Goal: Transaction & Acquisition: Purchase product/service

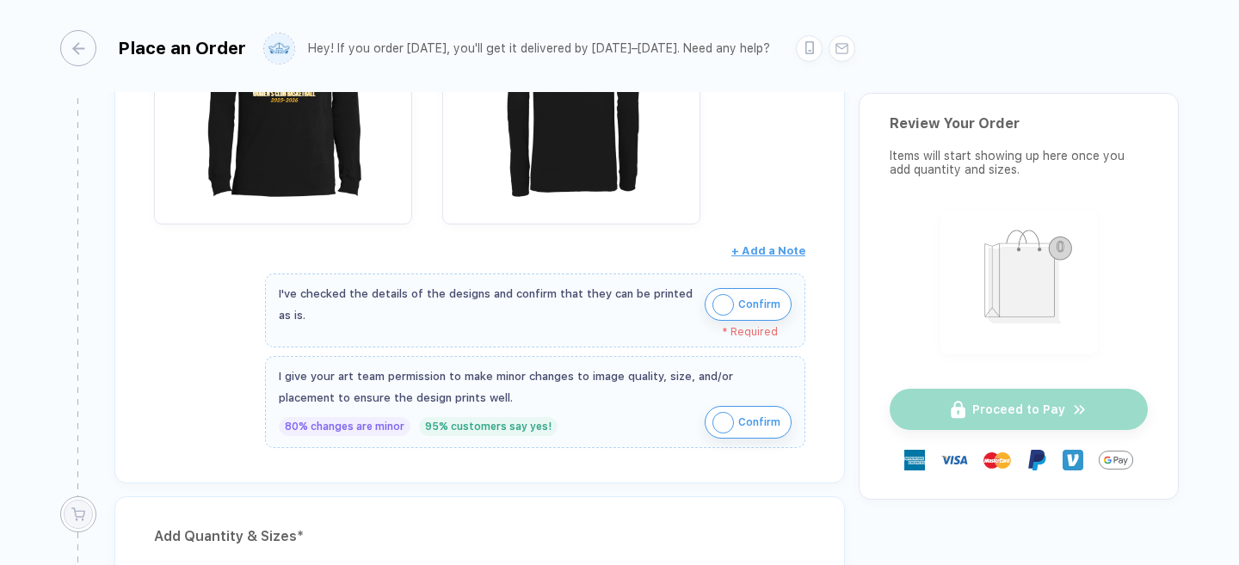
scroll to position [436, 0]
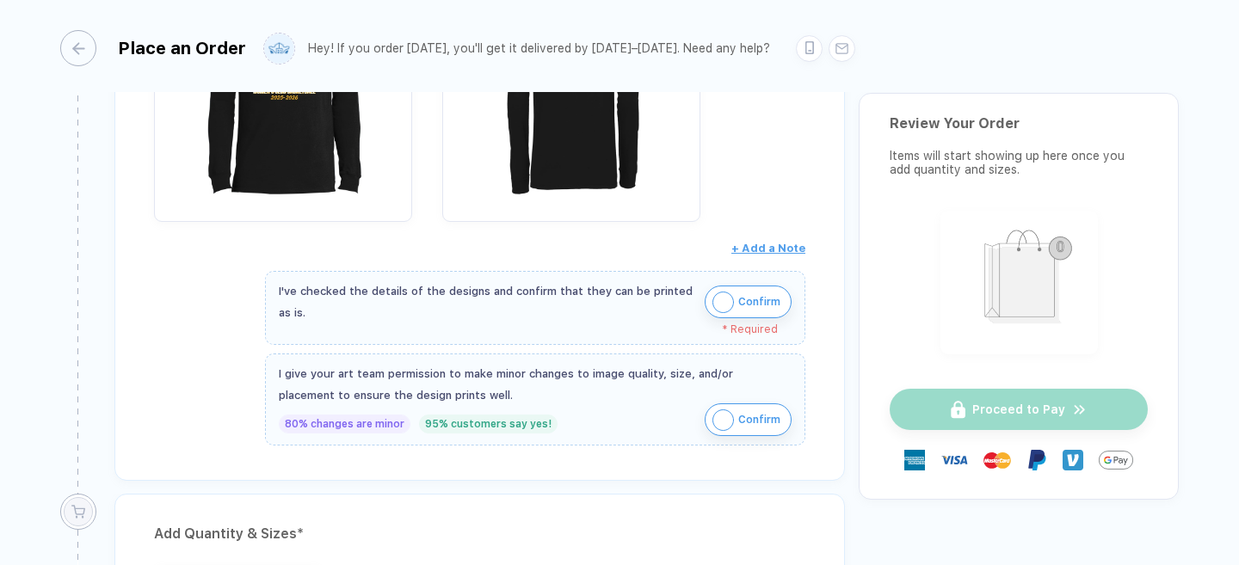
click at [715, 297] on img "button" at bounding box center [723, 303] width 22 height 22
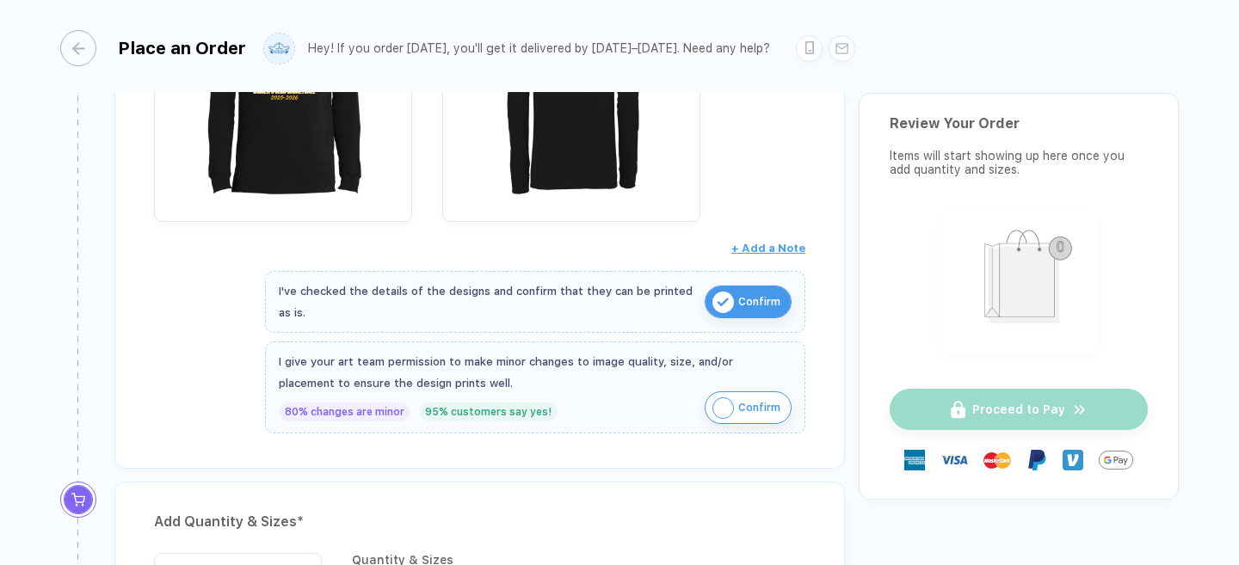
click at [714, 405] on img "button" at bounding box center [723, 408] width 22 height 22
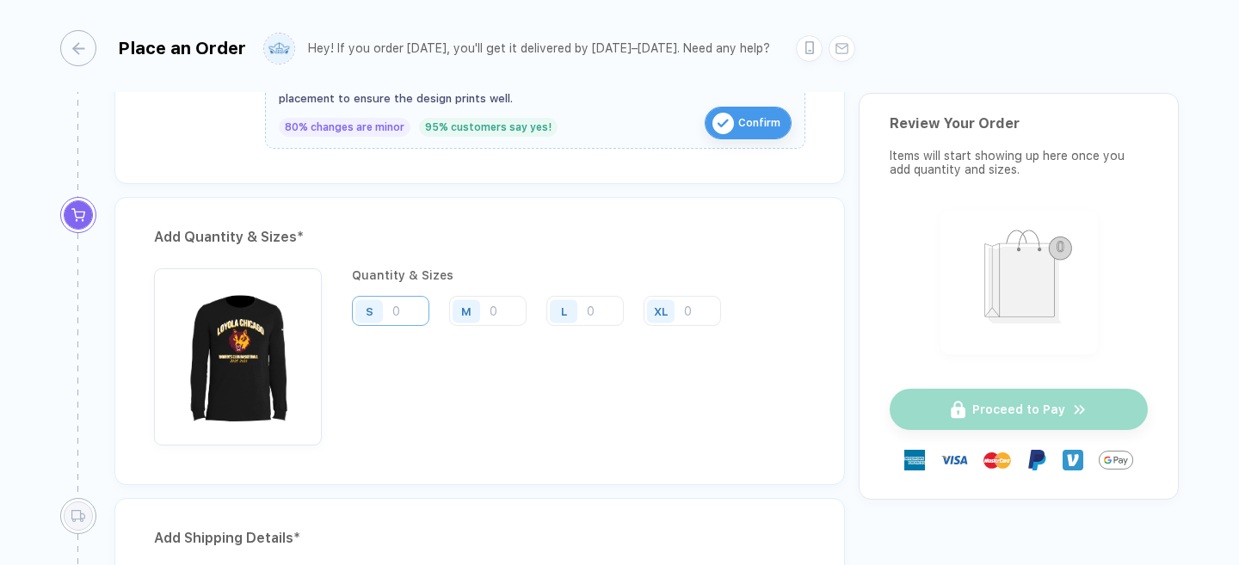
scroll to position [692, 0]
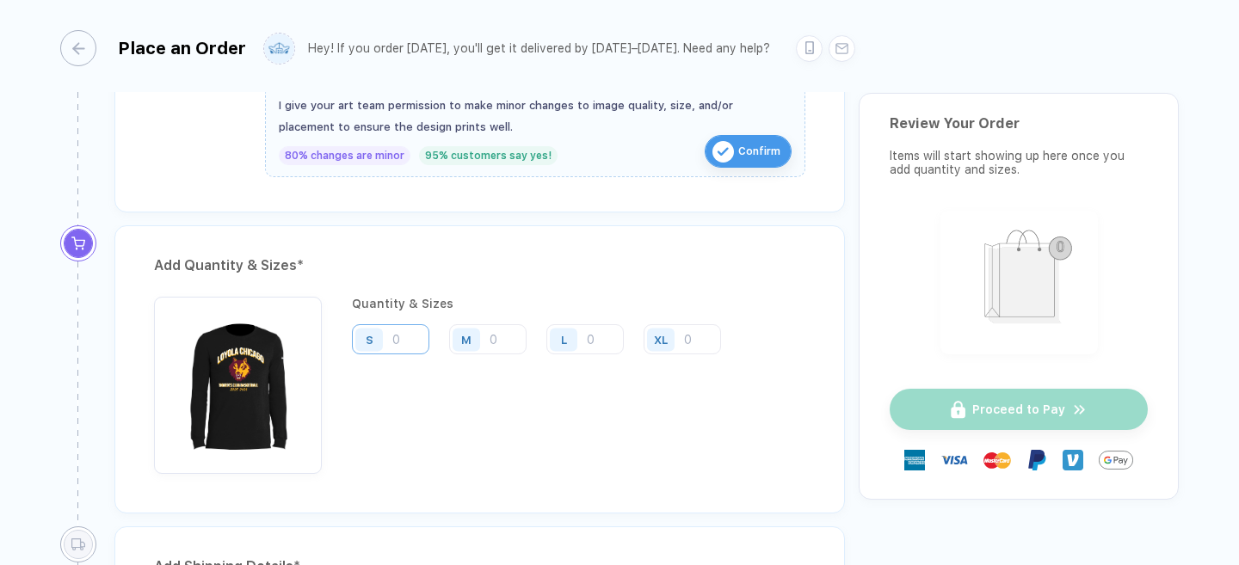
click at [408, 342] on input "number" at bounding box center [390, 339] width 77 height 30
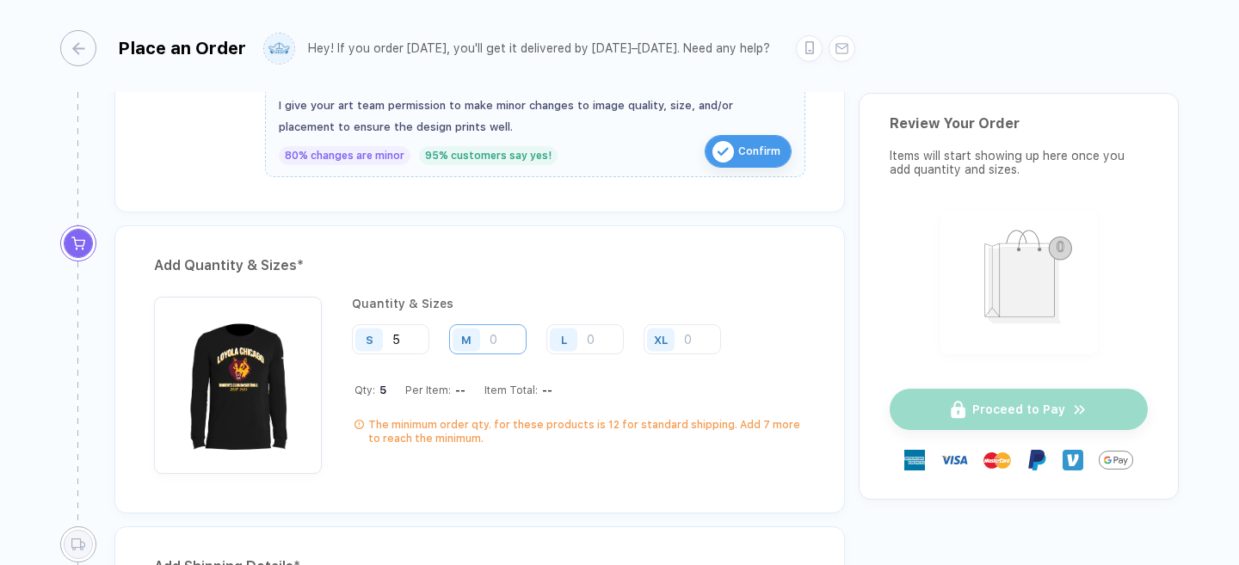
type input "5"
click at [514, 333] on input "number" at bounding box center [487, 339] width 77 height 30
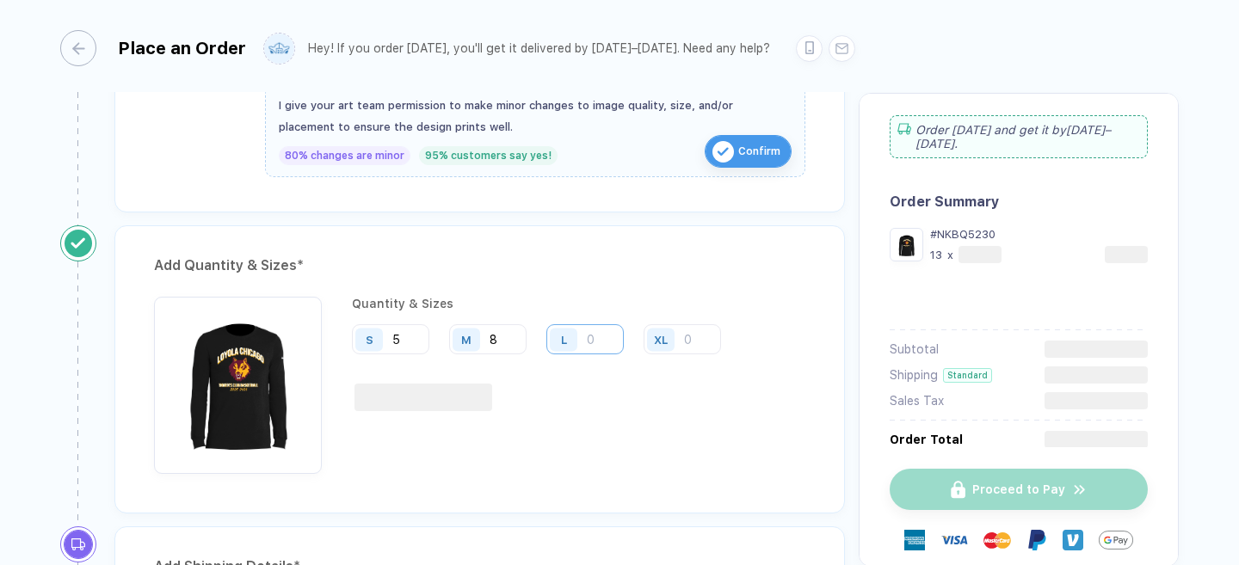
type input "8"
click at [594, 346] on input "number" at bounding box center [584, 339] width 77 height 30
type input "1"
click at [639, 416] on div "Quantity & Sizes S 5 M 8 L 1 XL" at bounding box center [543, 385] width 382 height 177
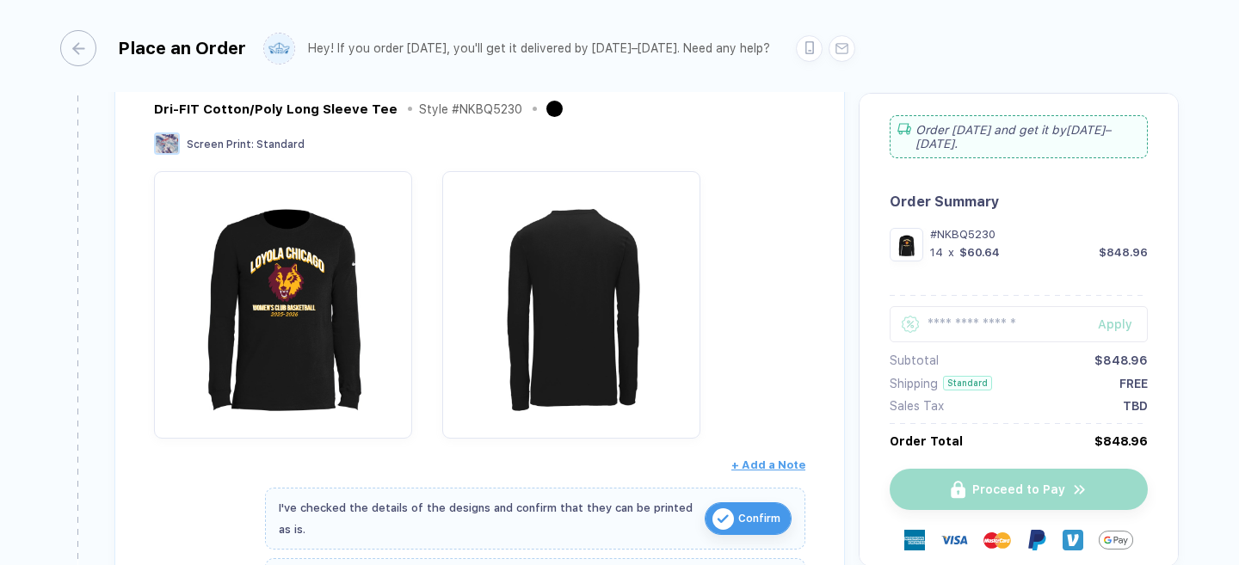
scroll to position [0, 0]
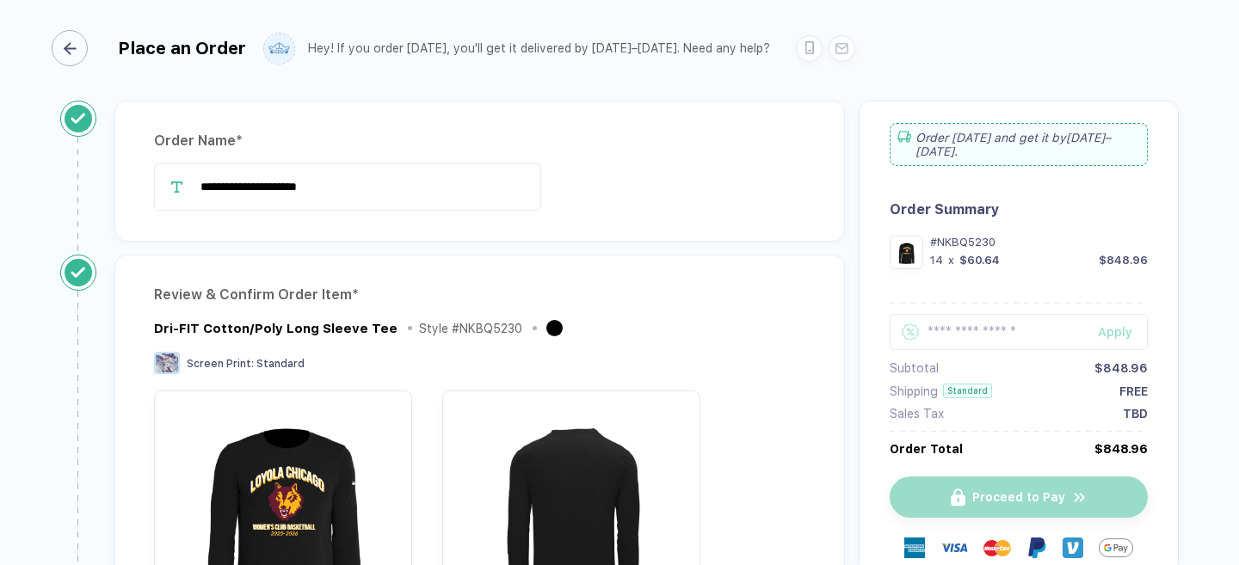
click at [87, 48] on div "button" at bounding box center [70, 48] width 36 height 36
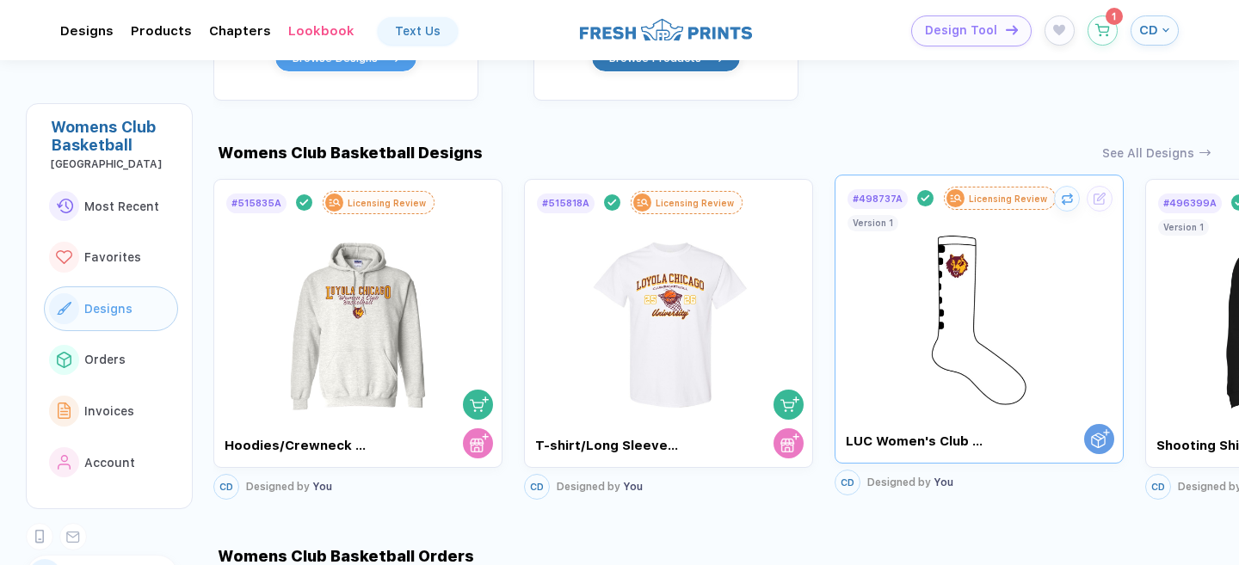
scroll to position [858, 0]
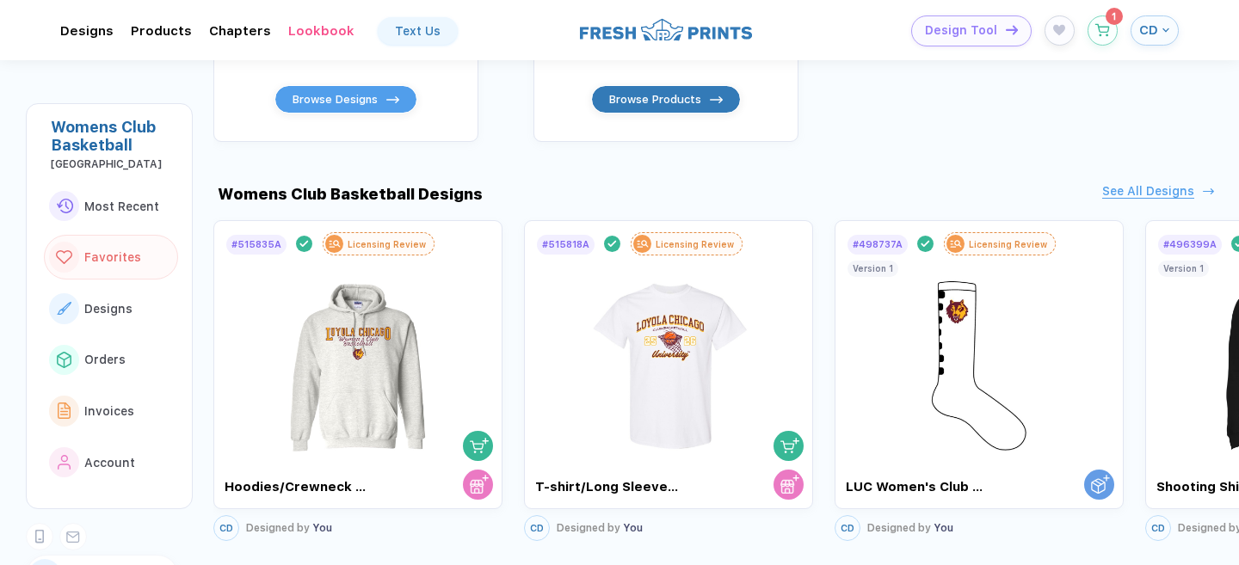
click at [1111, 184] on div "See All Designs" at bounding box center [1148, 191] width 92 height 15
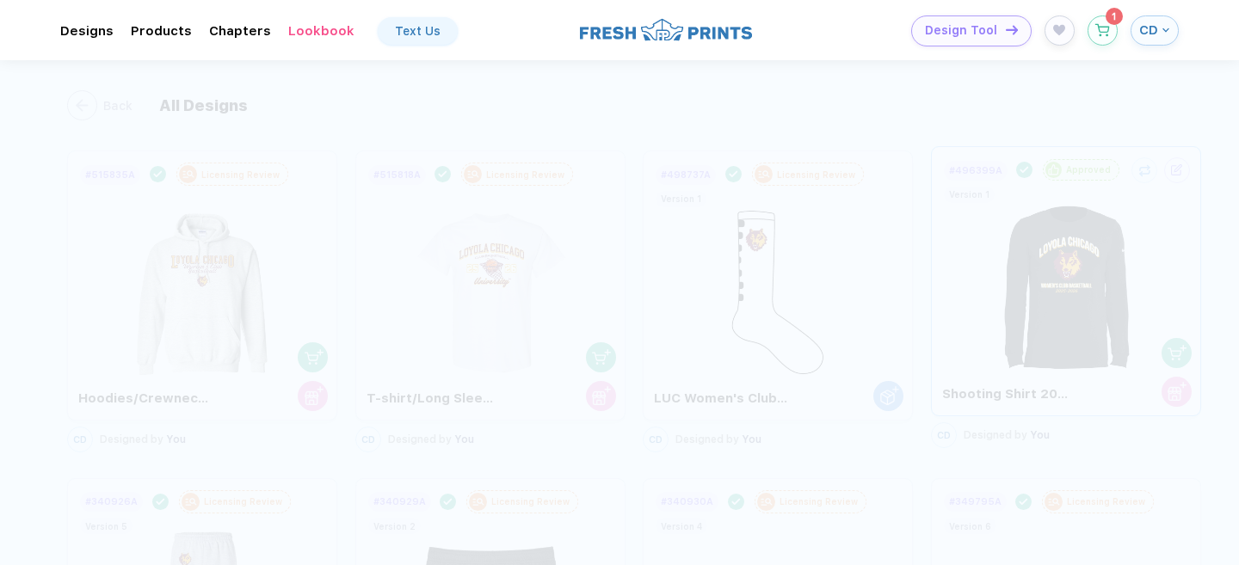
click at [1049, 270] on img at bounding box center [1065, 279] width 161 height 195
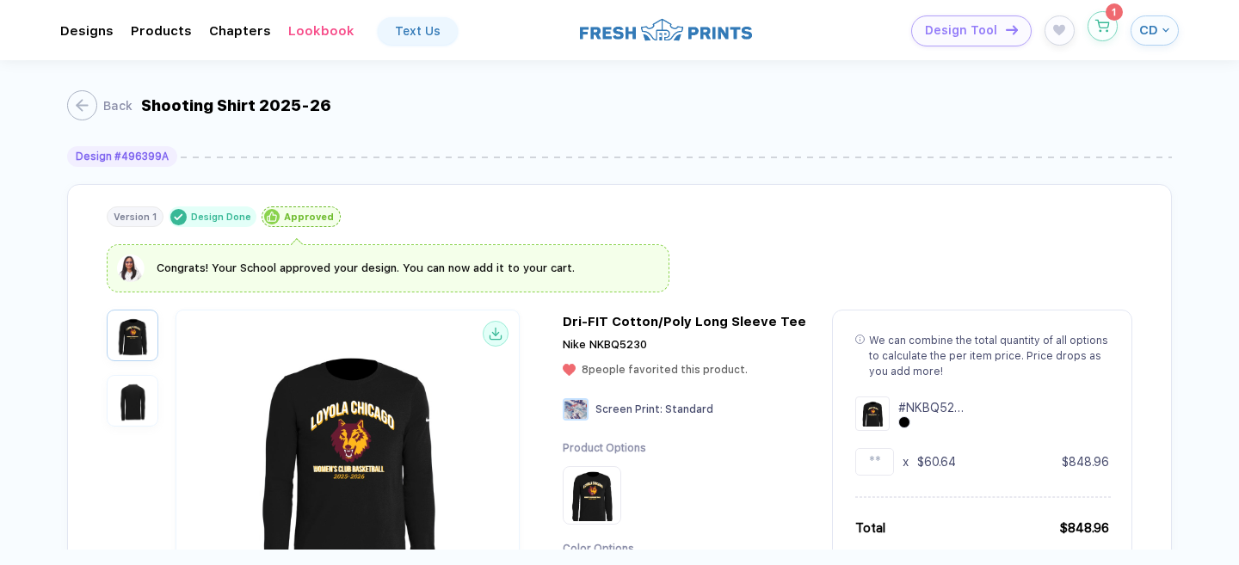
click at [1090, 37] on span "1" at bounding box center [1102, 26] width 30 height 31
click at [1102, 32] on button "button" at bounding box center [1102, 26] width 30 height 30
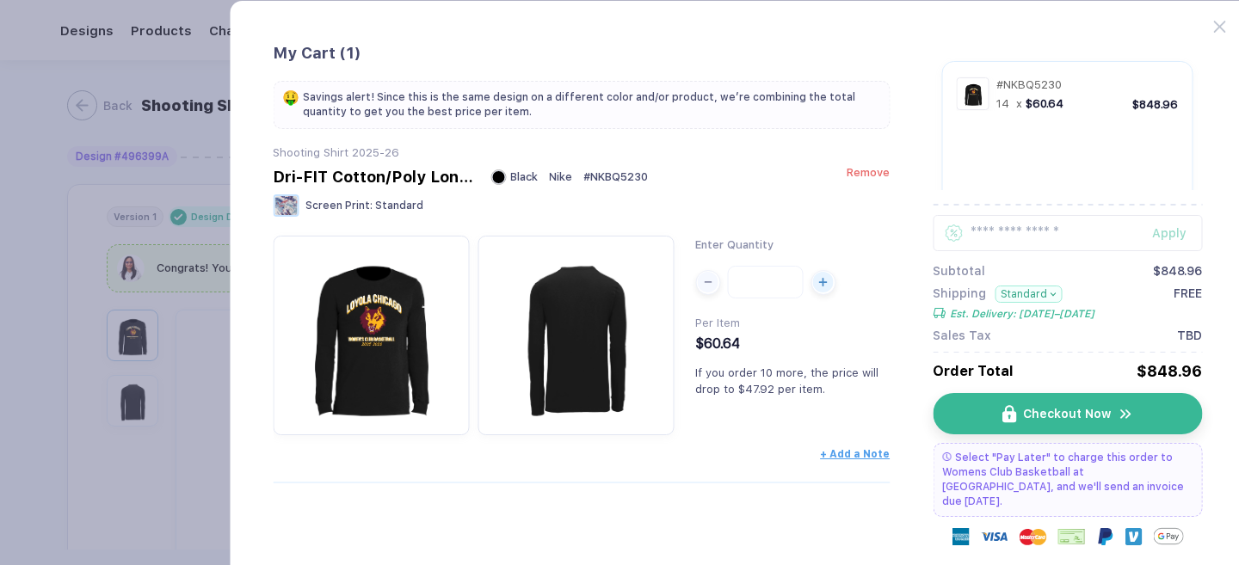
click at [859, 172] on span "Remove" at bounding box center [867, 172] width 43 height 13
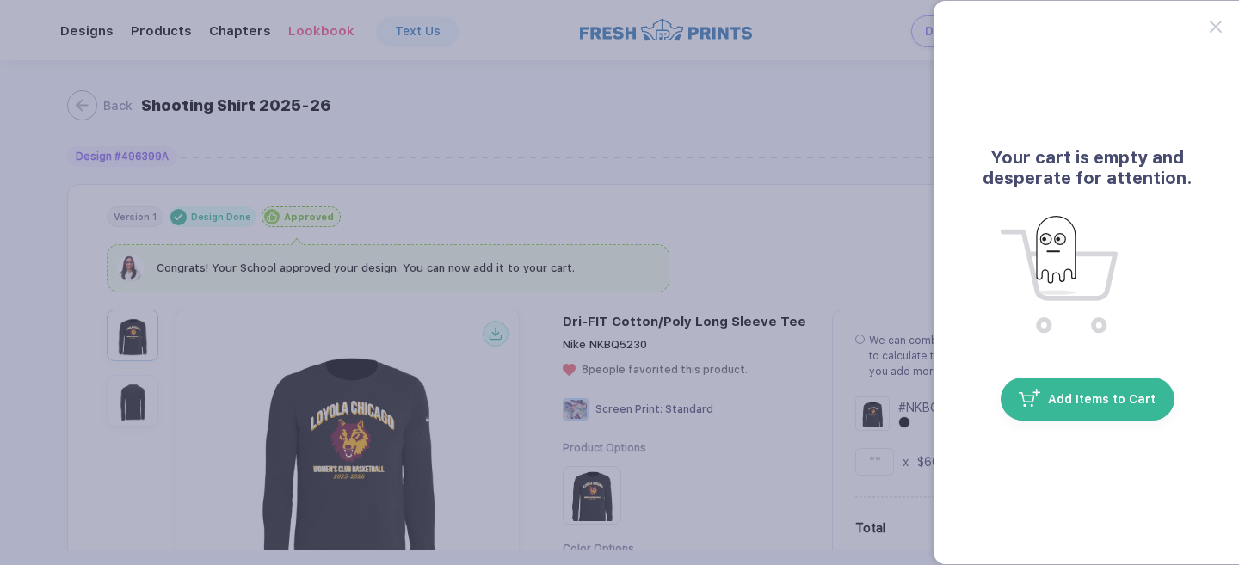
click at [814, 133] on button "button" at bounding box center [619, 282] width 1239 height 565
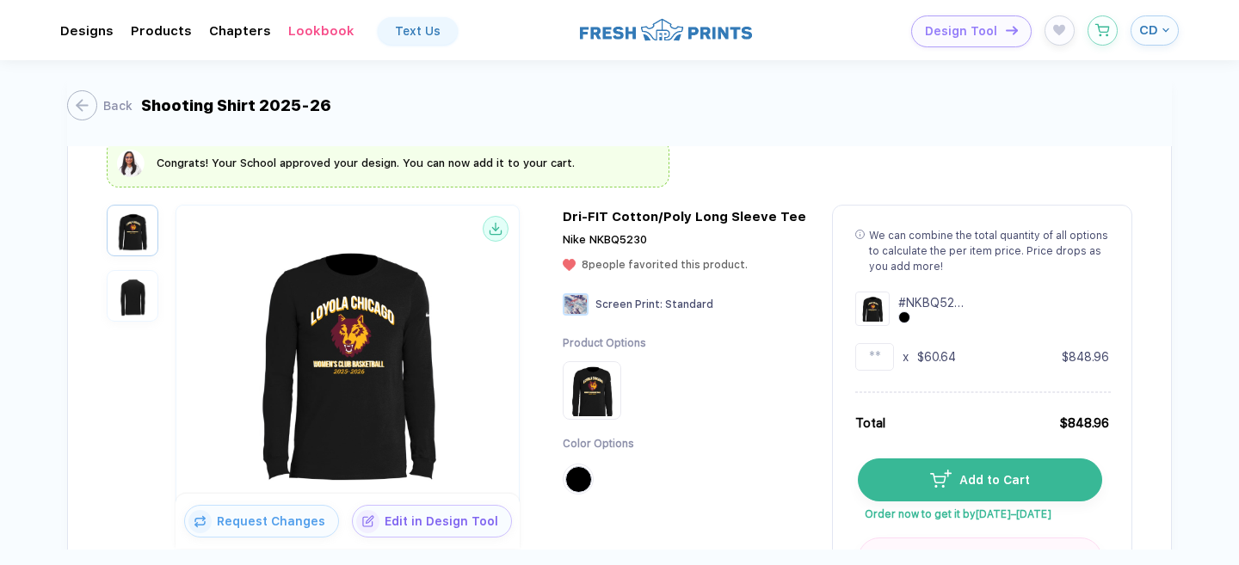
scroll to position [102, 0]
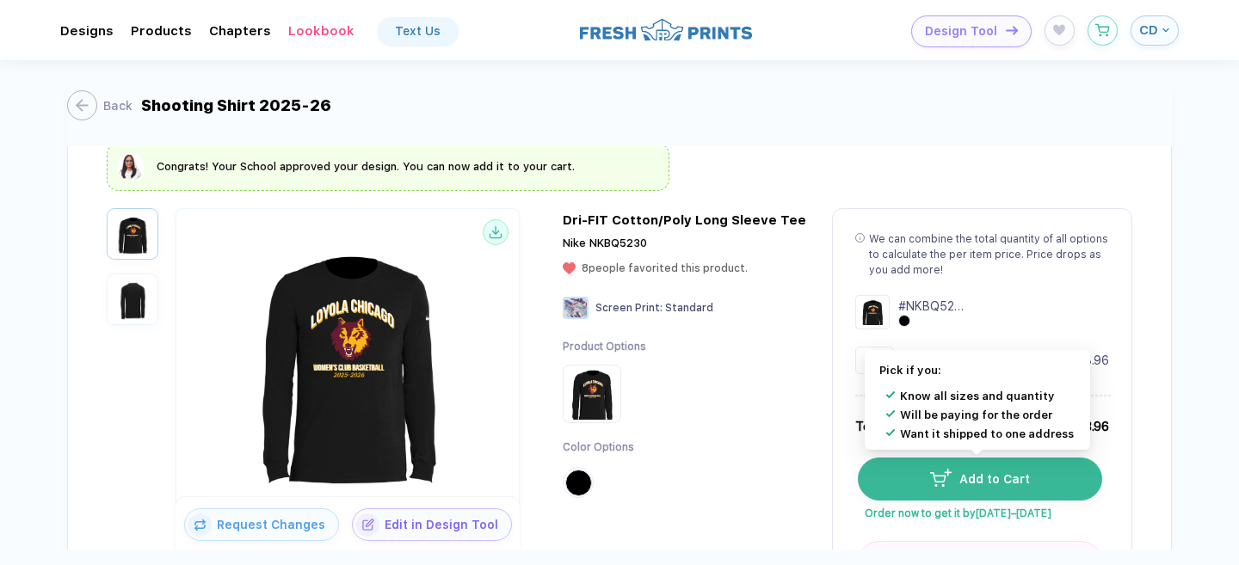
click at [921, 484] on button "Add to Cart" at bounding box center [980, 479] width 244 height 43
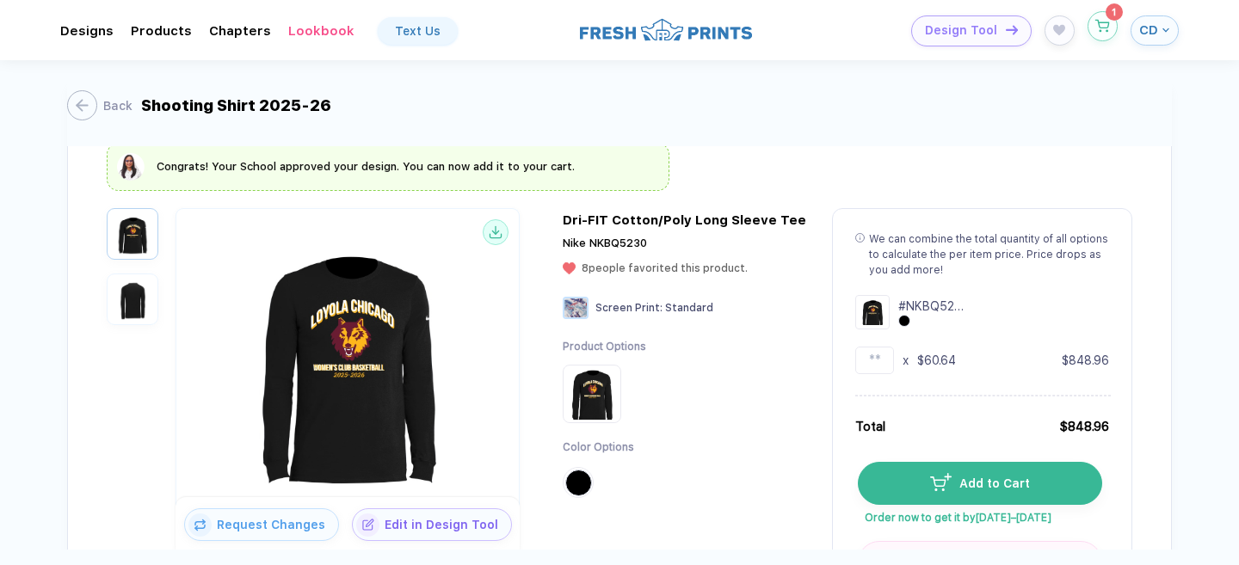
click at [1095, 22] on icon "button" at bounding box center [1102, 26] width 15 height 13
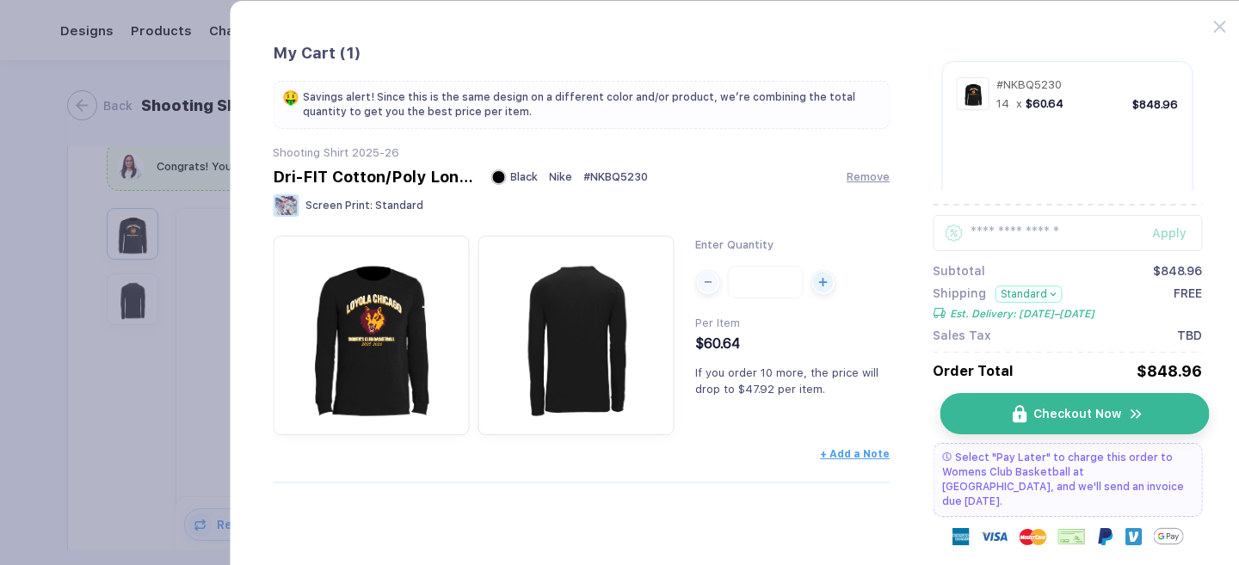
click at [1005, 416] on button "Checkout Now" at bounding box center [1073, 413] width 269 height 41
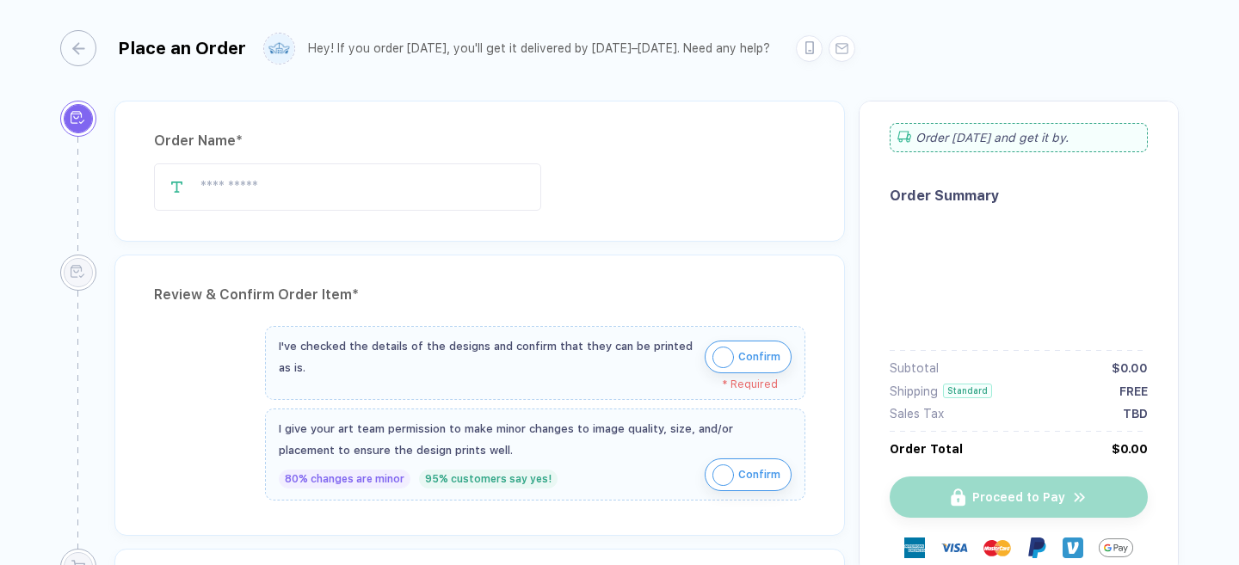
type input "**********"
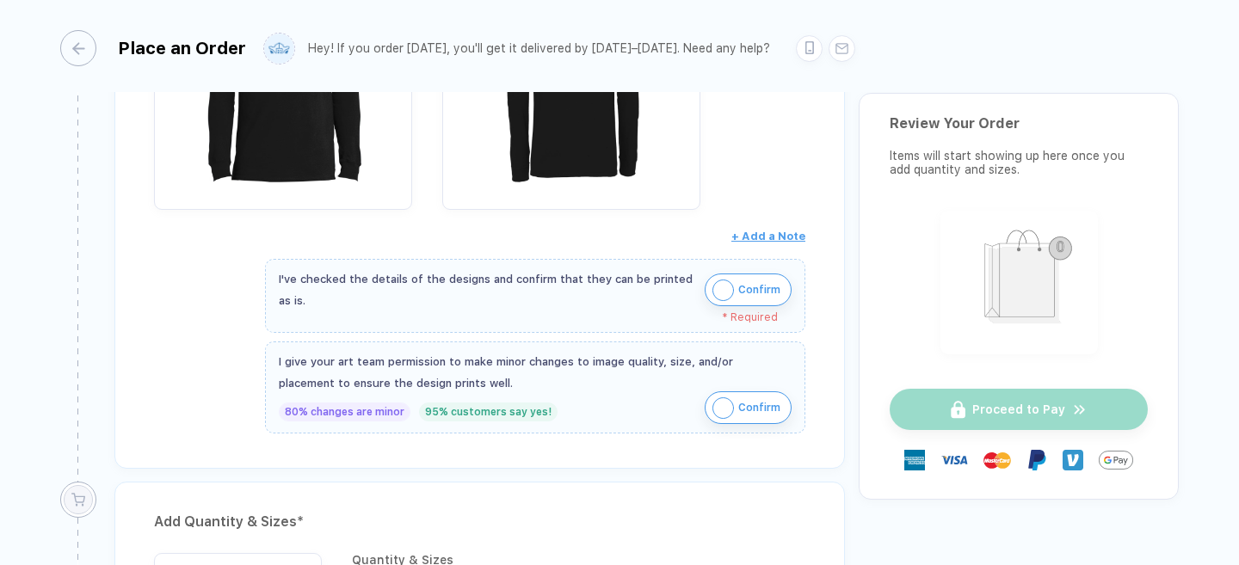
scroll to position [459, 0]
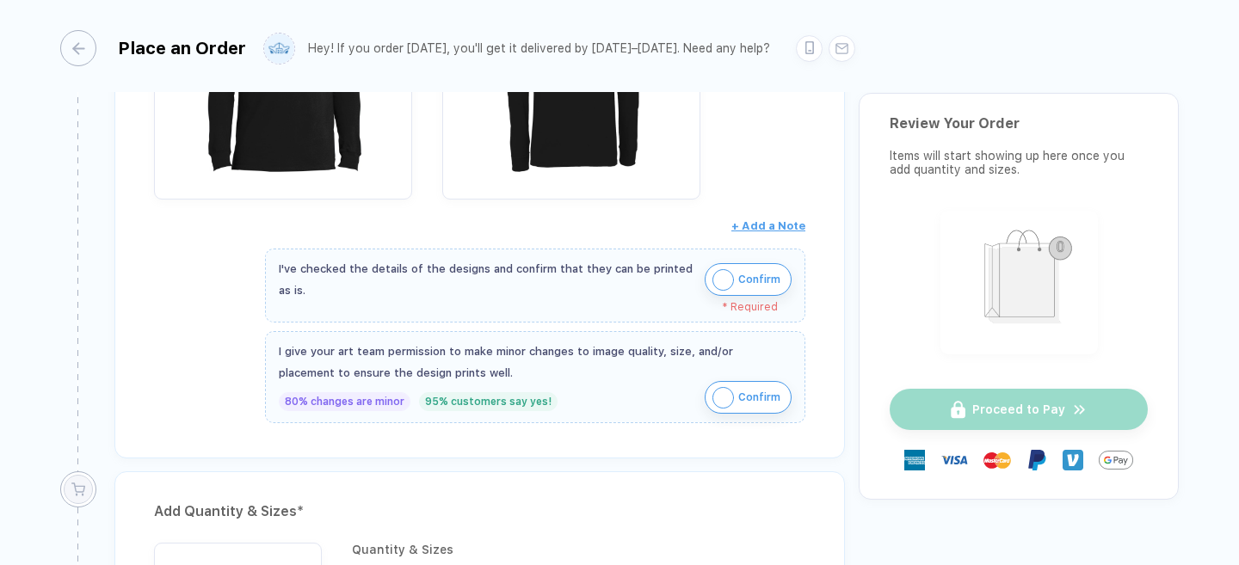
click at [706, 282] on button "Confirm" at bounding box center [748, 279] width 87 height 33
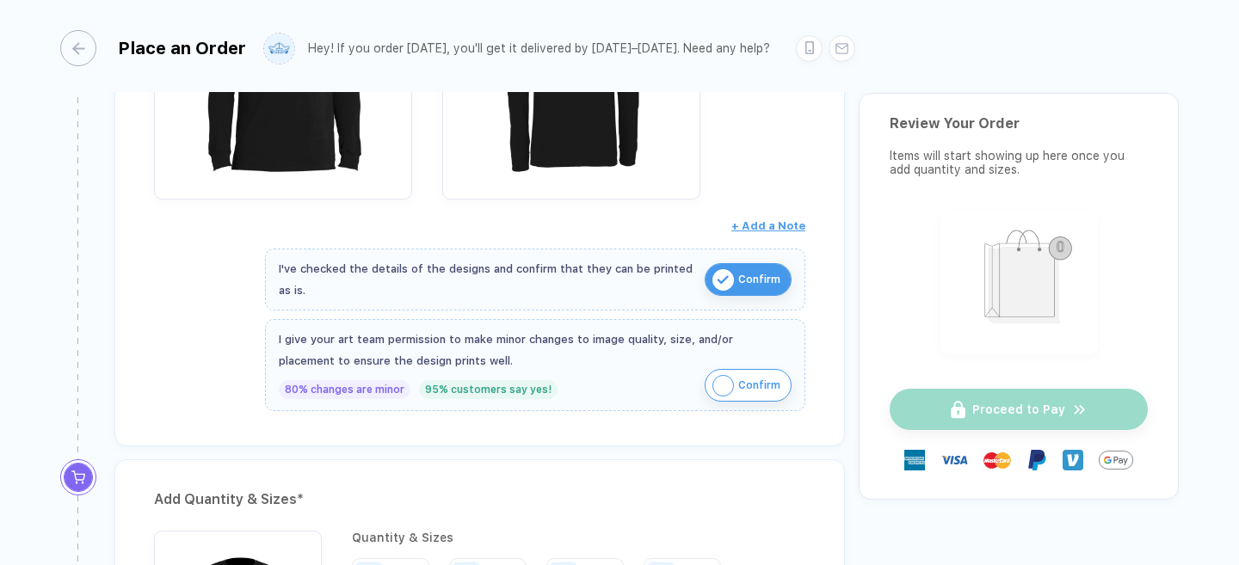
click at [712, 382] on img "button" at bounding box center [723, 386] width 22 height 22
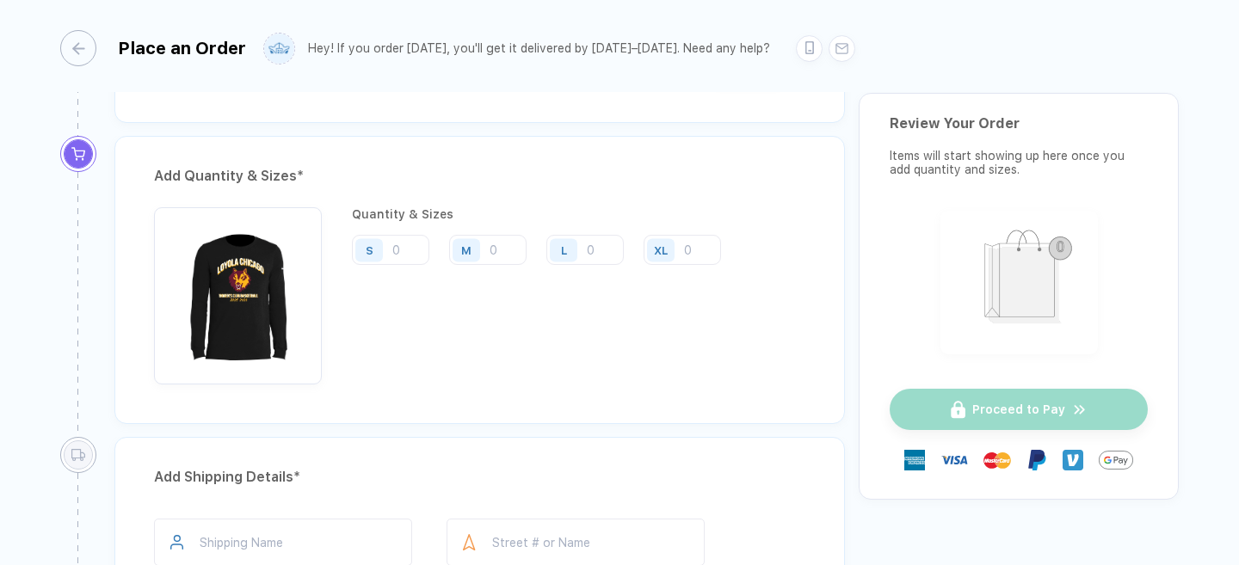
scroll to position [788, 0]
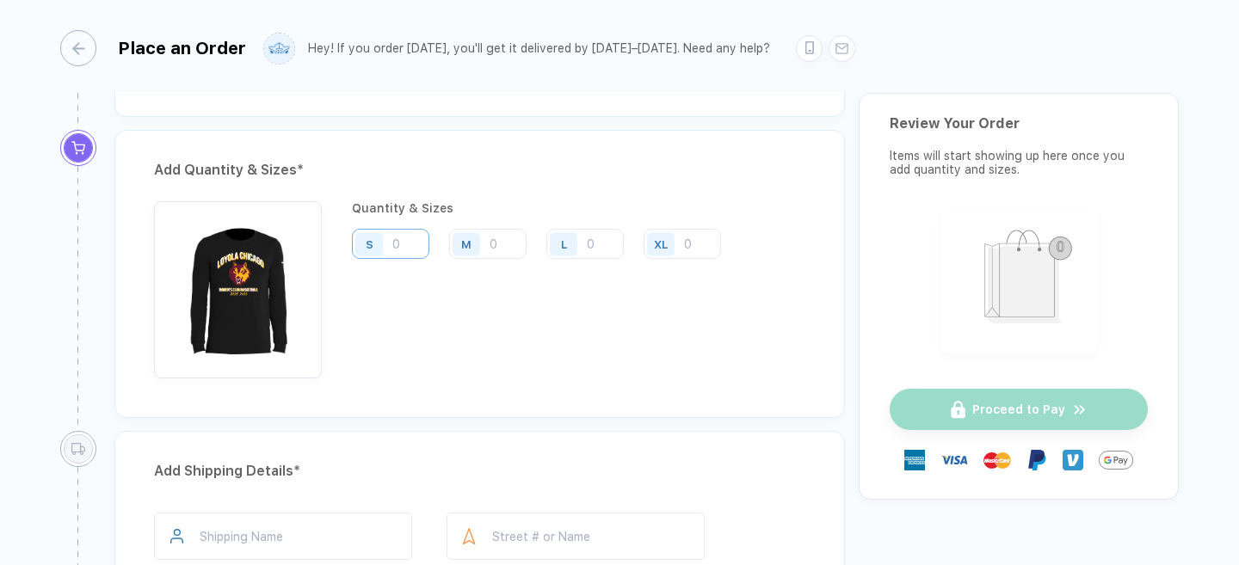
click at [403, 249] on input "number" at bounding box center [390, 244] width 77 height 30
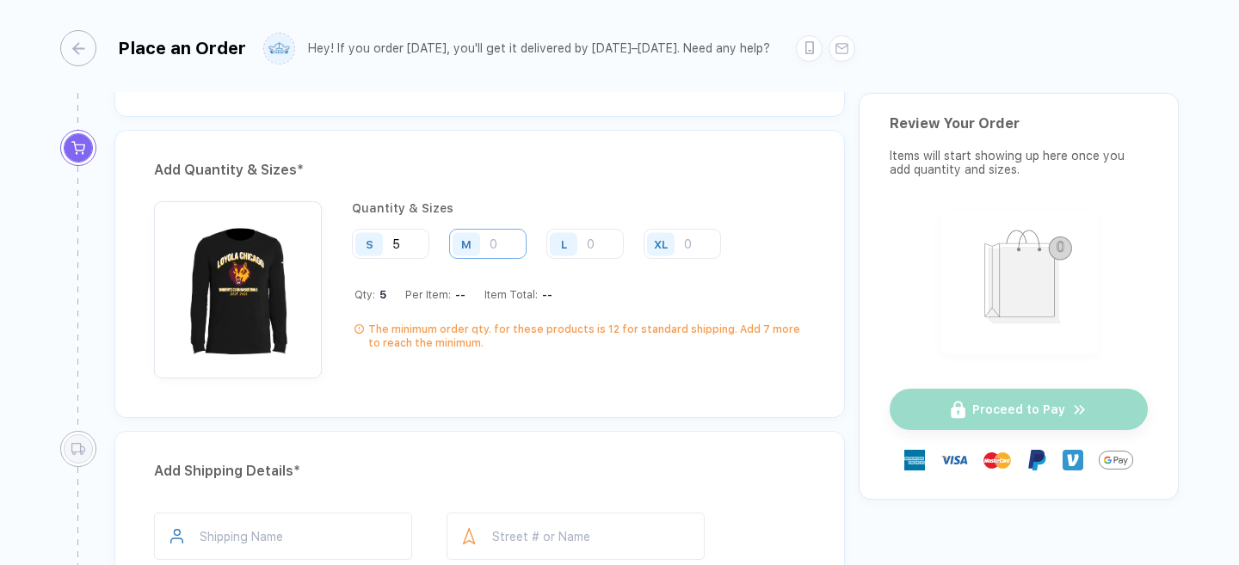
type input "5"
click at [508, 243] on input "number" at bounding box center [487, 244] width 77 height 30
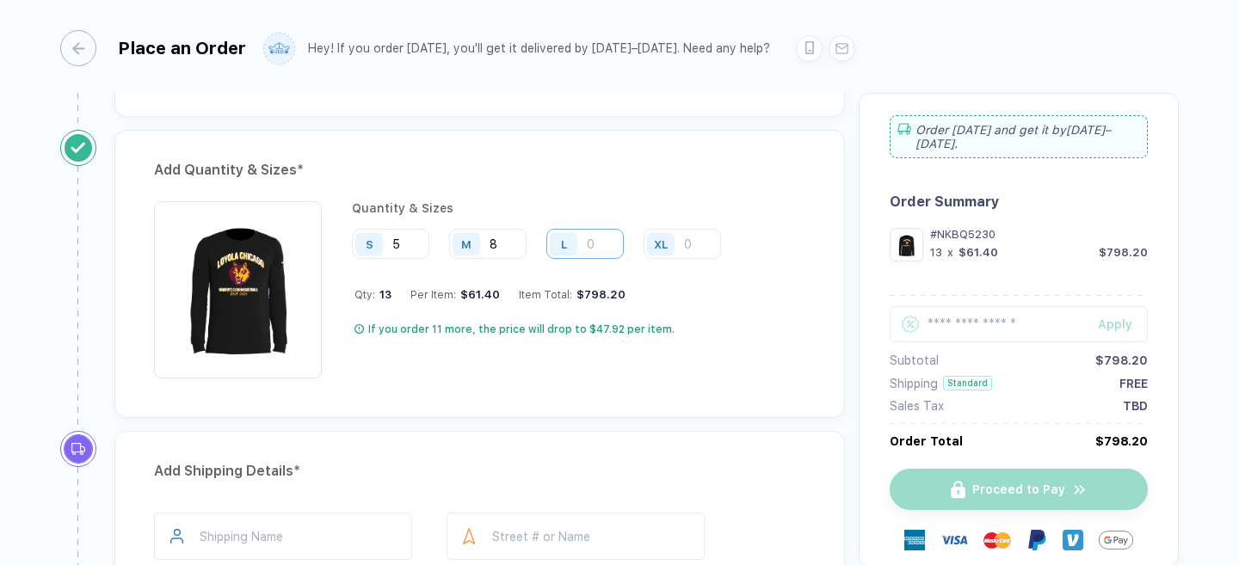
type input "8"
click at [593, 251] on input "number" at bounding box center [584, 244] width 77 height 30
type input "1"
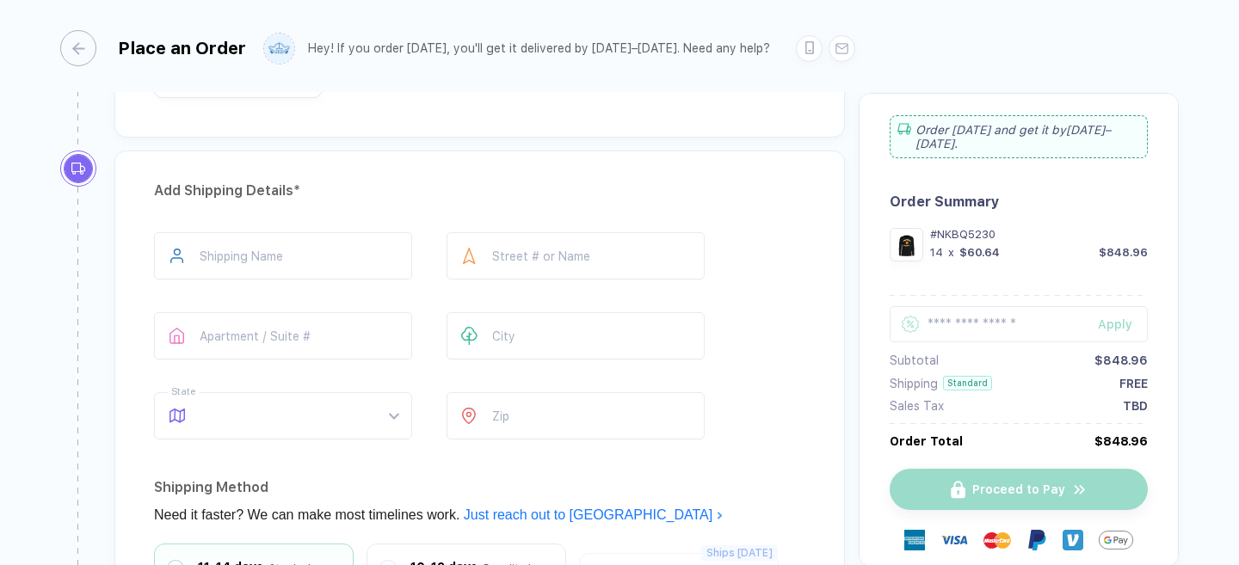
scroll to position [1129, 0]
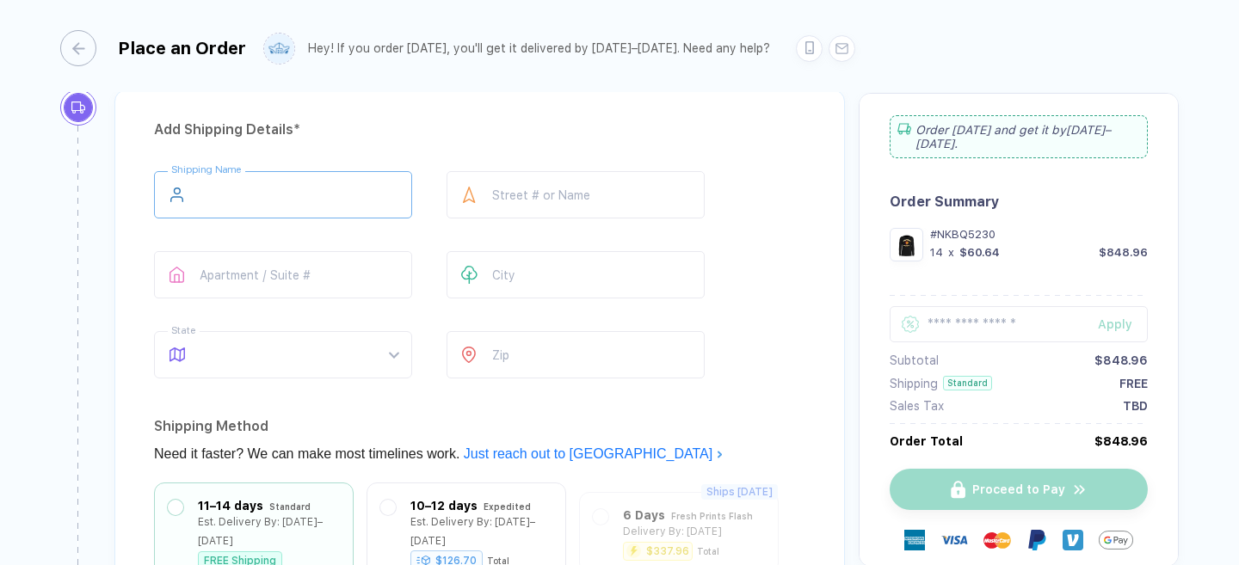
click at [322, 181] on input "text" at bounding box center [283, 194] width 258 height 47
type input "**********"
click at [490, 202] on div at bounding box center [469, 194] width 46 height 47
click at [524, 270] on input "text" at bounding box center [575, 274] width 258 height 47
click at [326, 372] on span at bounding box center [299, 355] width 198 height 46
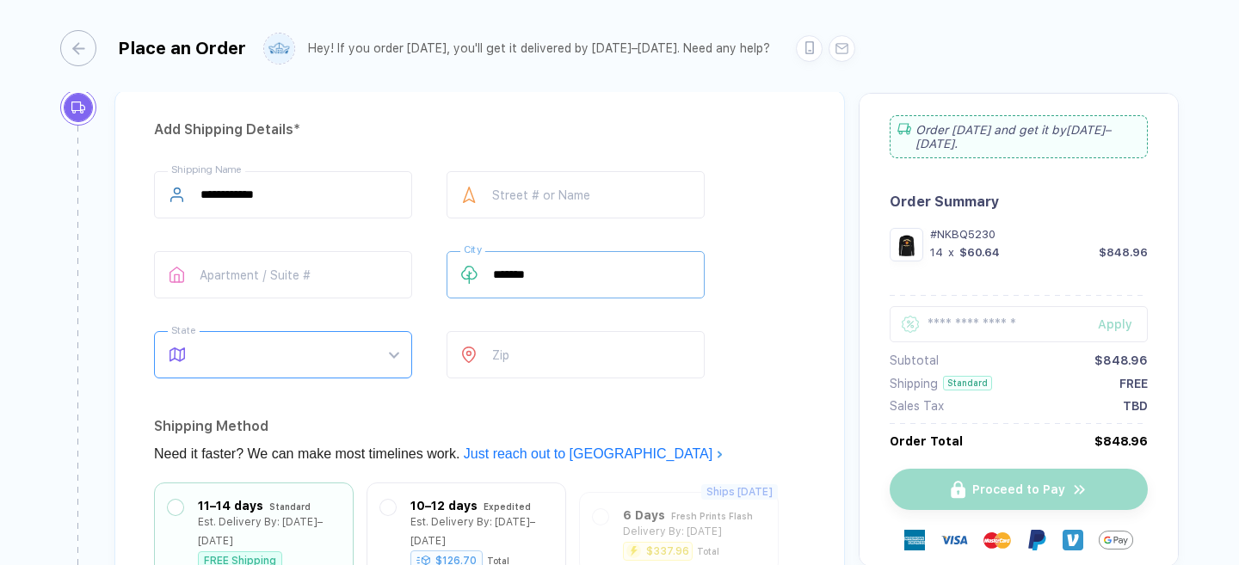
type input "*******"
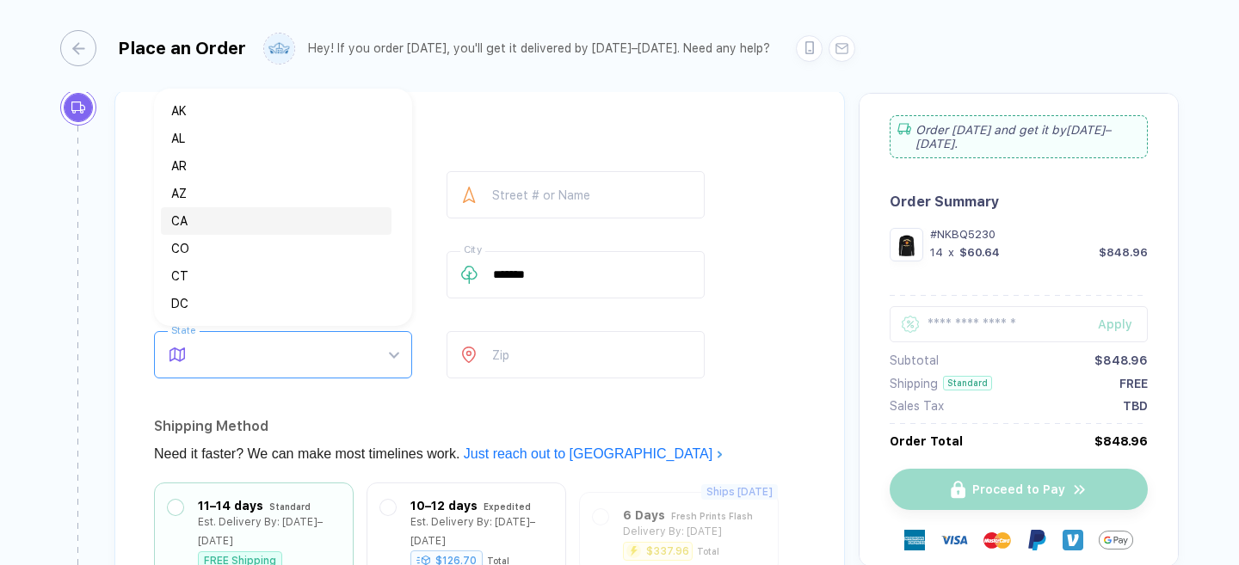
click at [282, 222] on div "CA" at bounding box center [276, 221] width 210 height 19
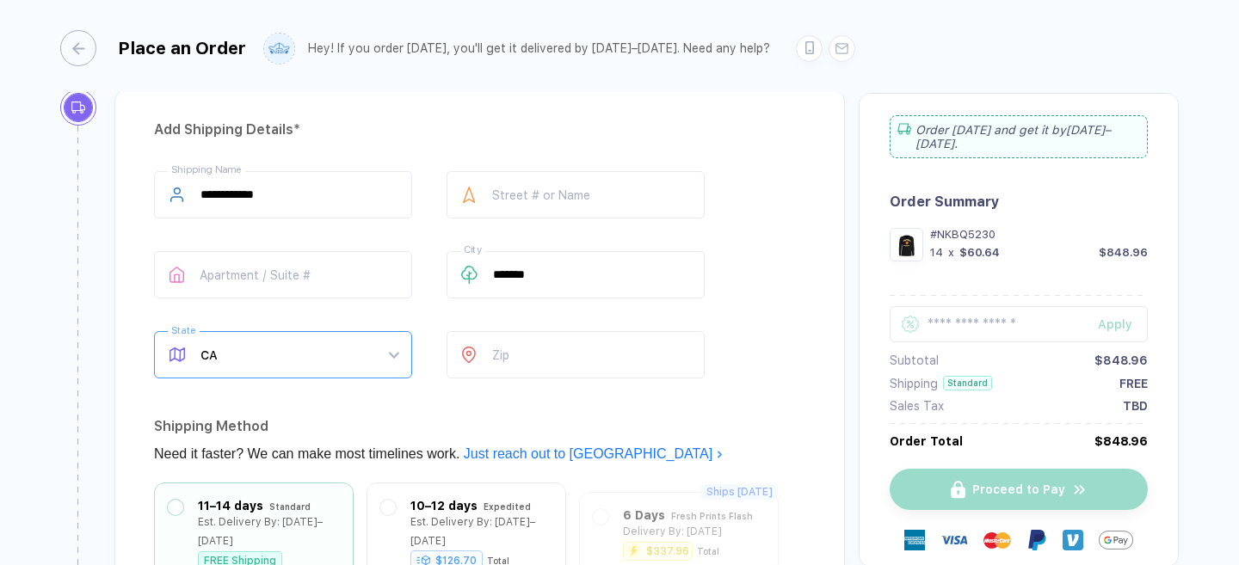
click at [338, 332] on span "CA" at bounding box center [299, 355] width 198 height 46
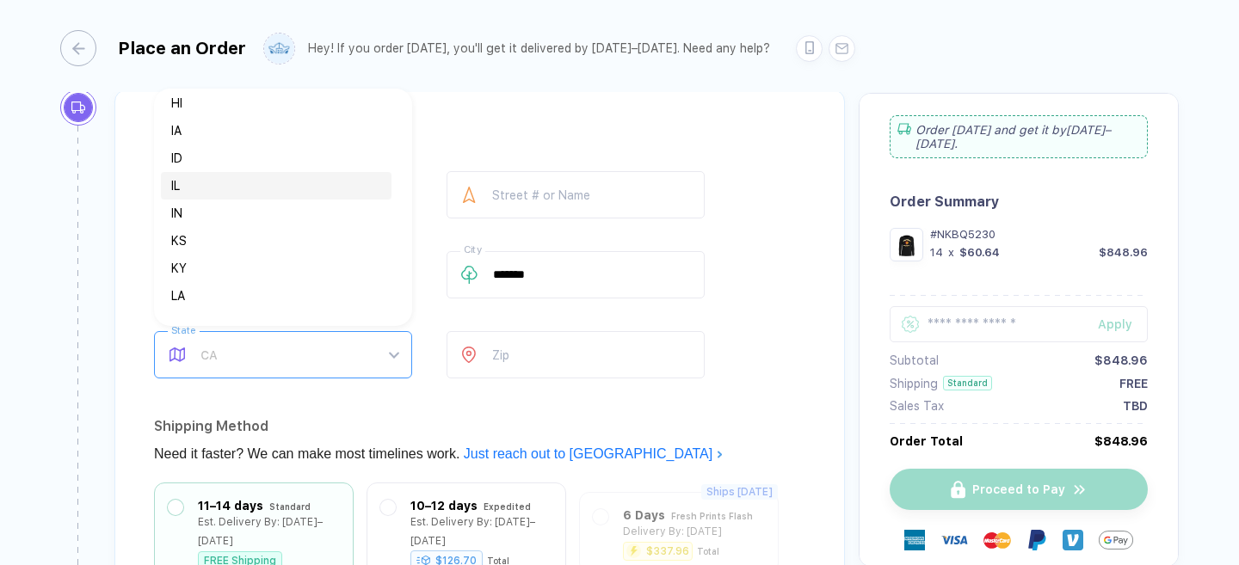
click at [254, 181] on div "IL" at bounding box center [276, 185] width 210 height 19
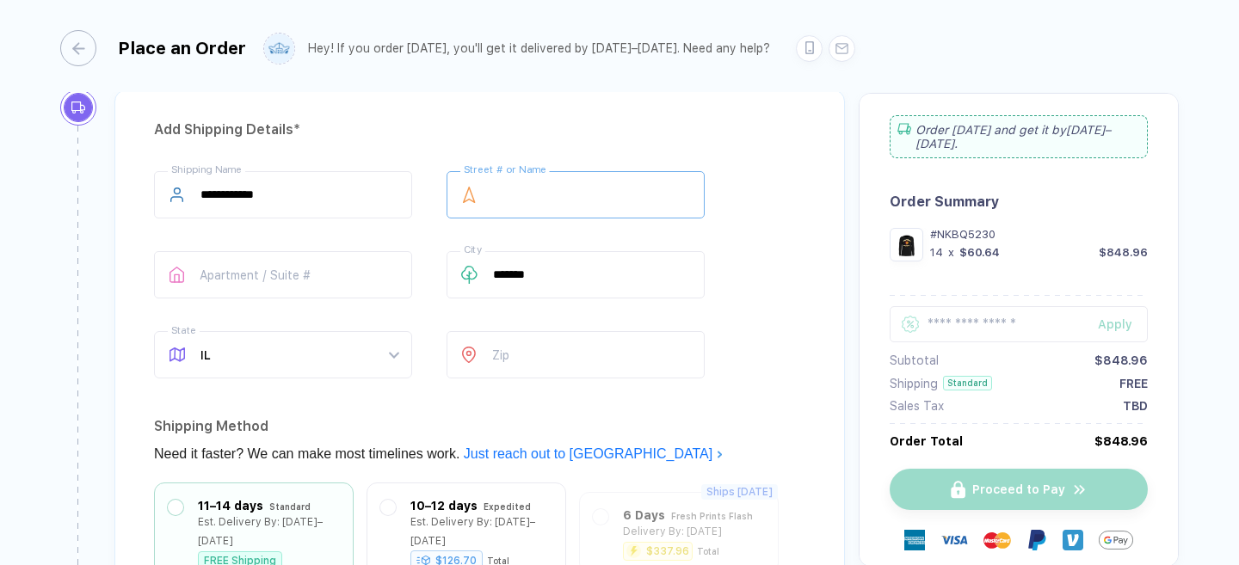
click at [508, 208] on input "text" at bounding box center [575, 194] width 258 height 47
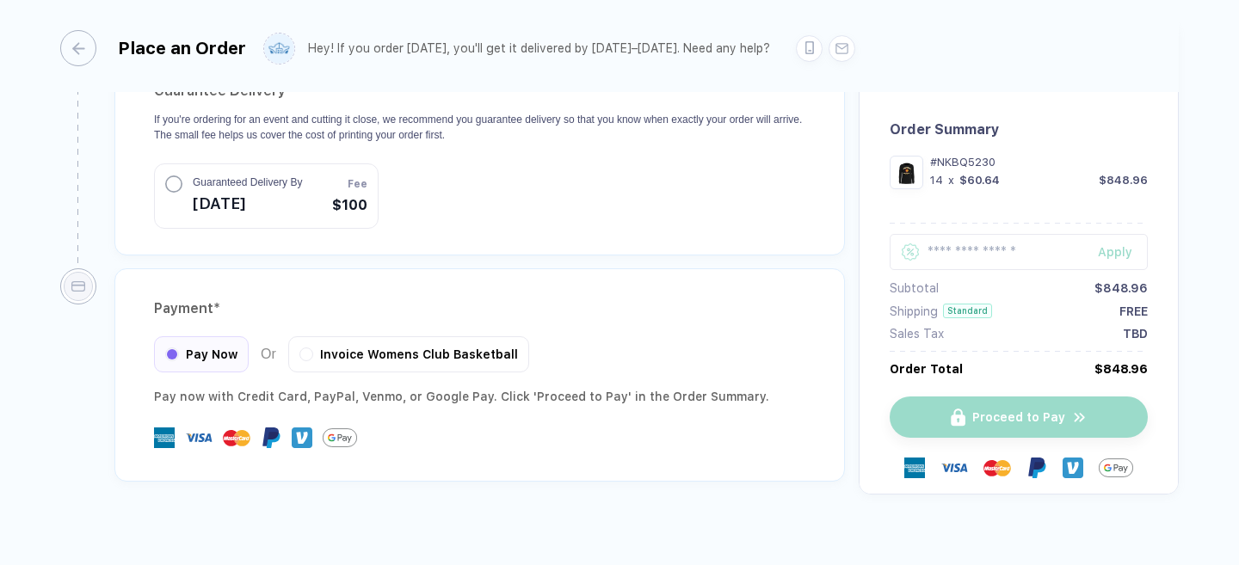
scroll to position [1649, 0]
click at [413, 347] on div "Invoice Womens Club Basketball" at bounding box center [408, 351] width 241 height 36
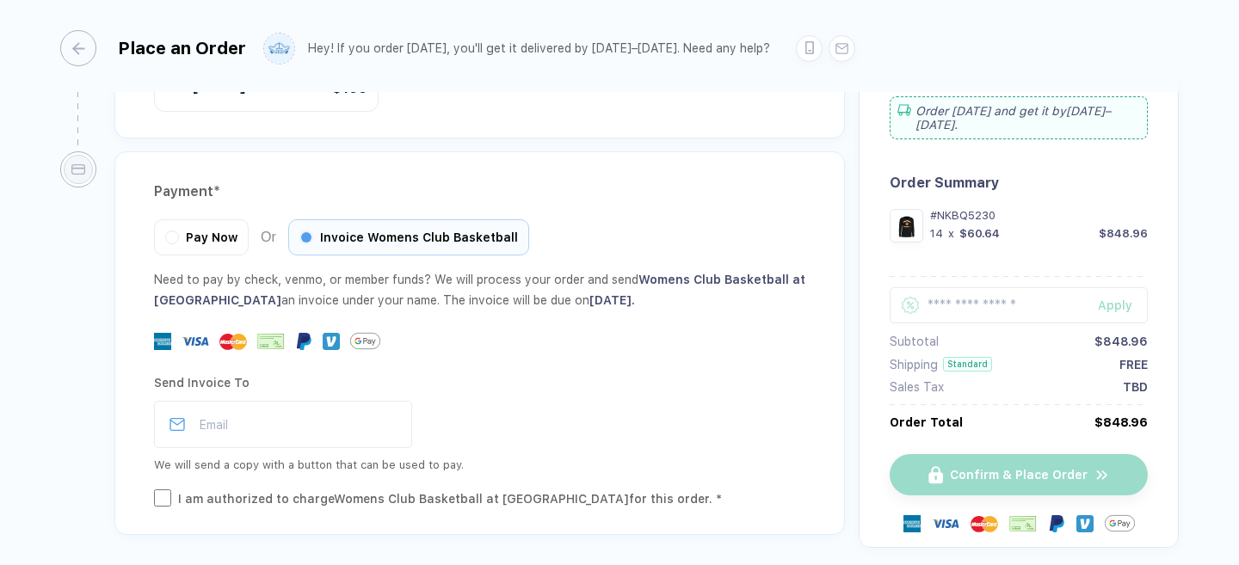
scroll to position [1782, 0]
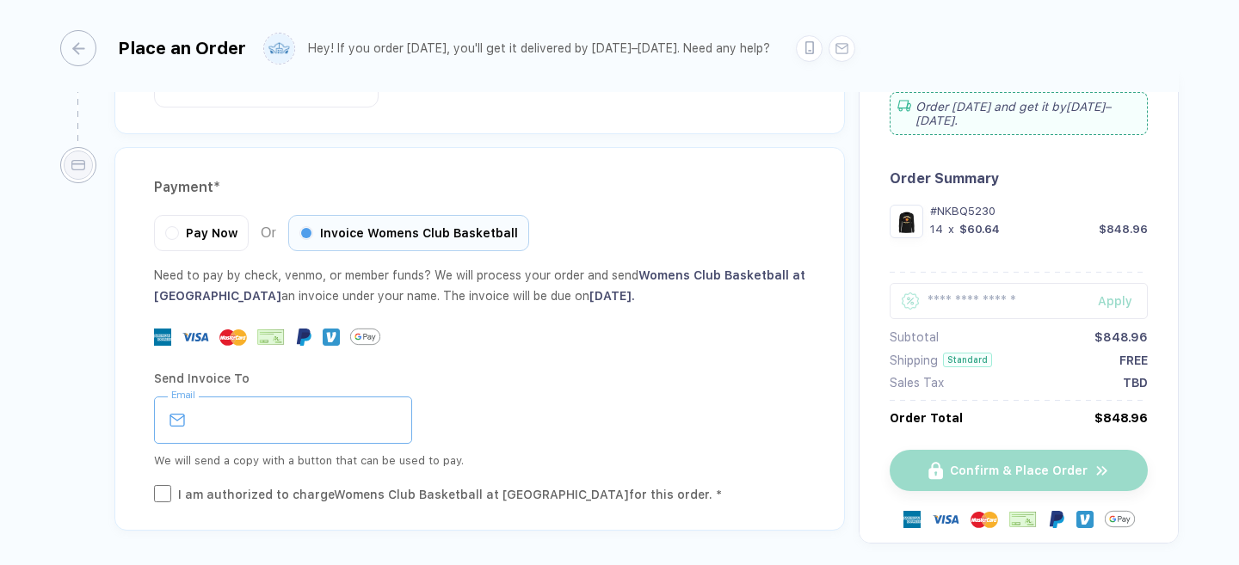
click at [383, 397] on input "email" at bounding box center [283, 420] width 258 height 47
type input "**********"
click at [323, 485] on div "I am authorized to charge Womens Club Basketball at [GEOGRAPHIC_DATA] for this …" at bounding box center [450, 494] width 544 height 19
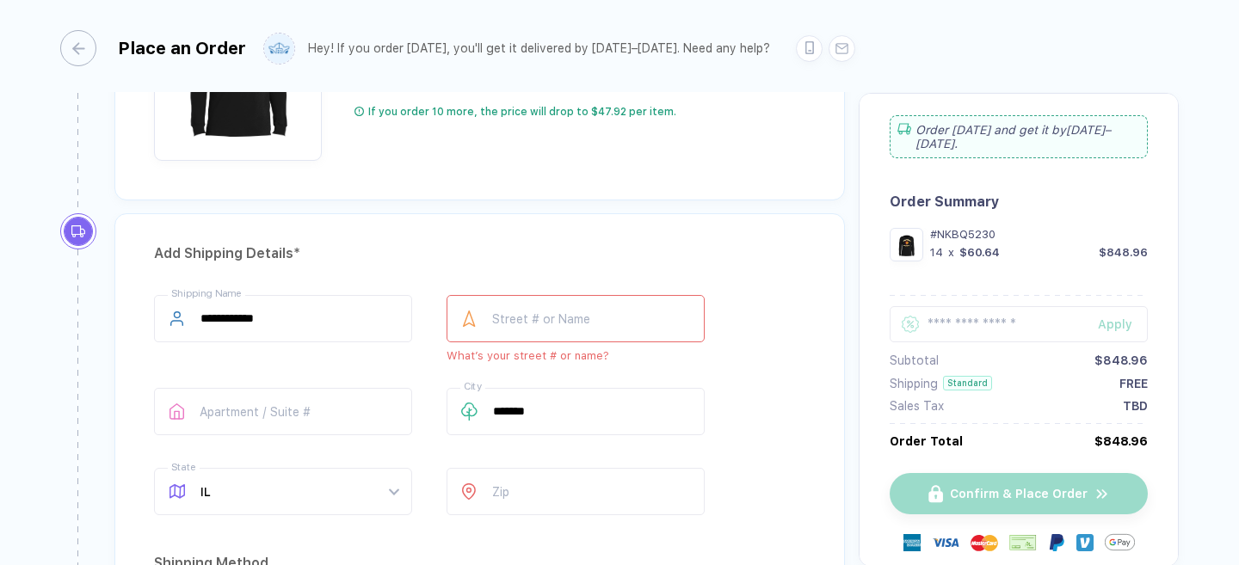
scroll to position [1005, 0]
click at [514, 311] on input "text" at bounding box center [575, 319] width 258 height 47
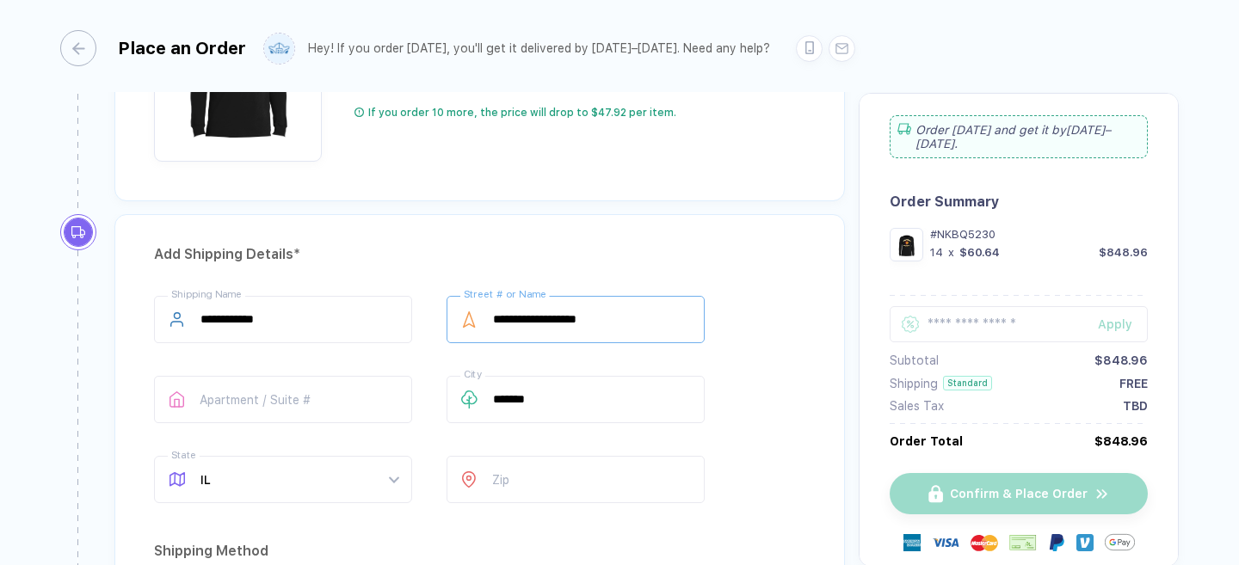
type input "**********"
click at [496, 467] on input "number" at bounding box center [575, 479] width 258 height 47
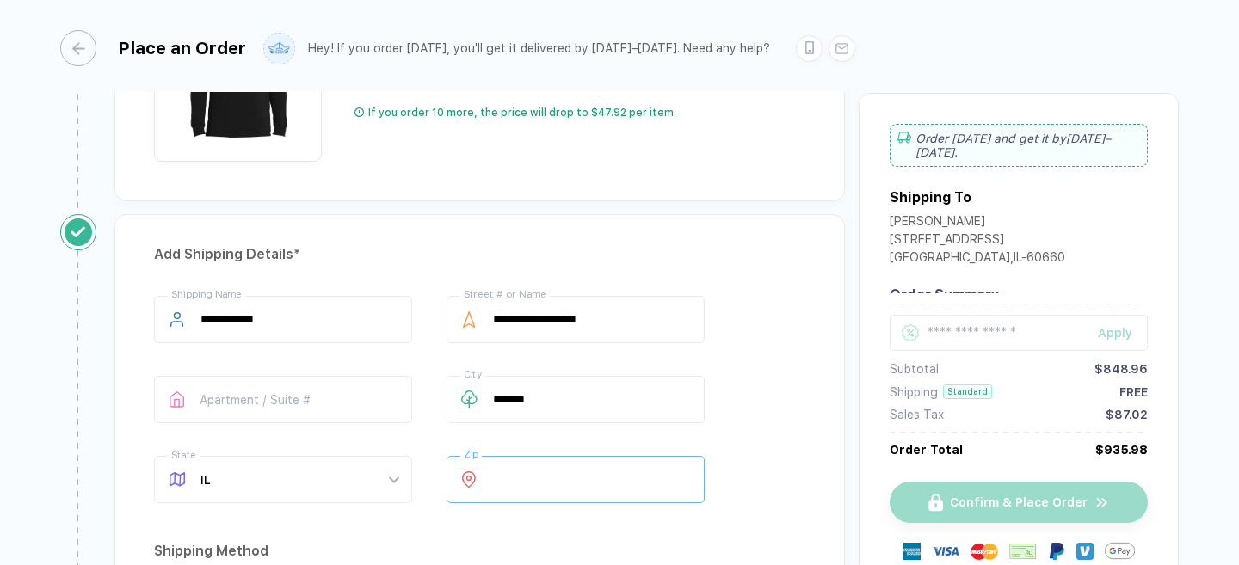
type input "*****"
click at [796, 311] on div "**********" at bounding box center [479, 403] width 651 height 214
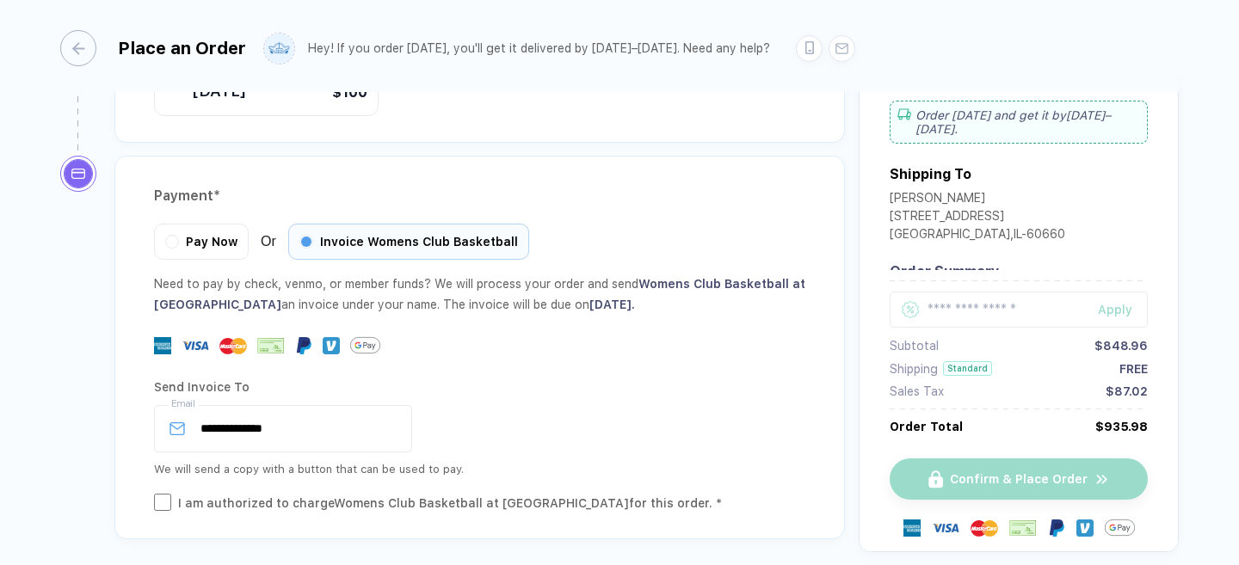
scroll to position [1819, 0]
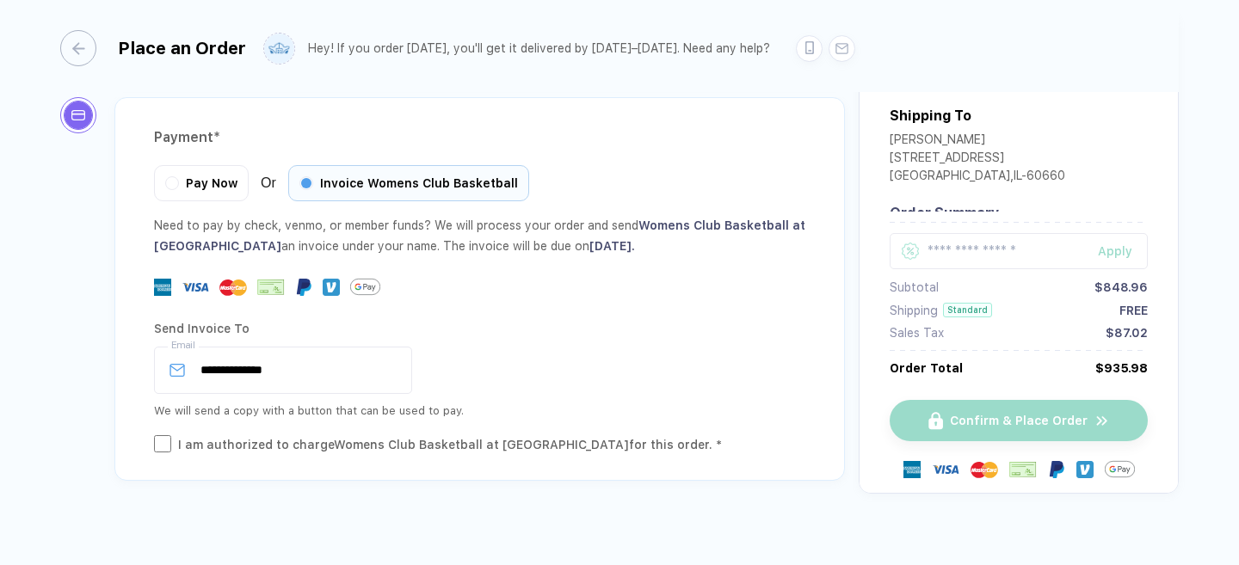
click at [427, 311] on div "**********" at bounding box center [479, 383] width 651 height 144
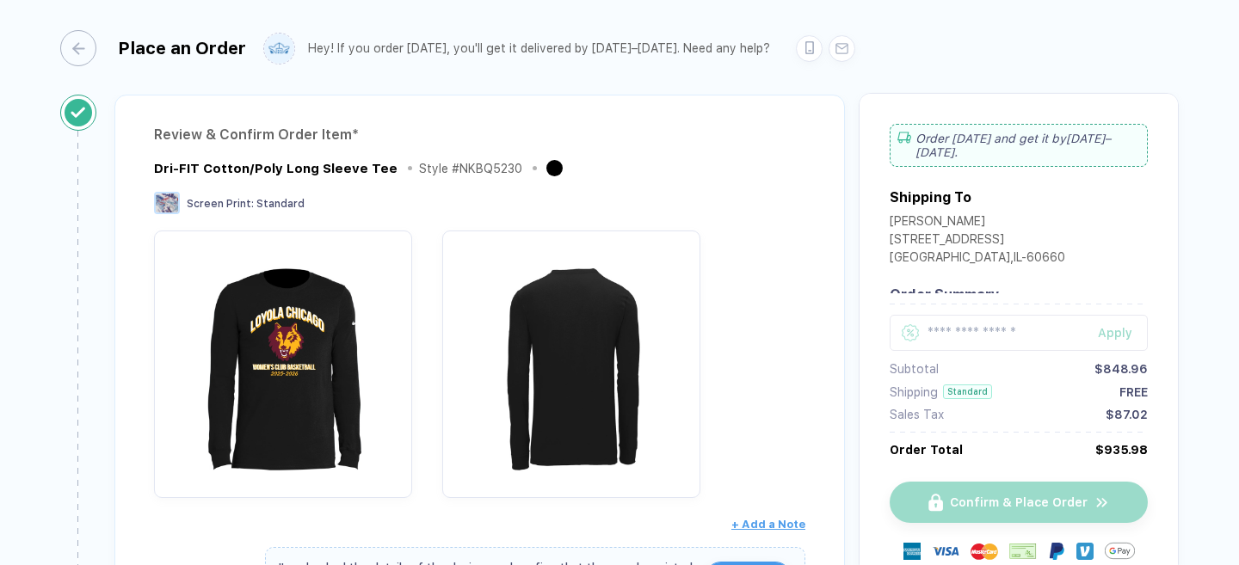
scroll to position [0, 0]
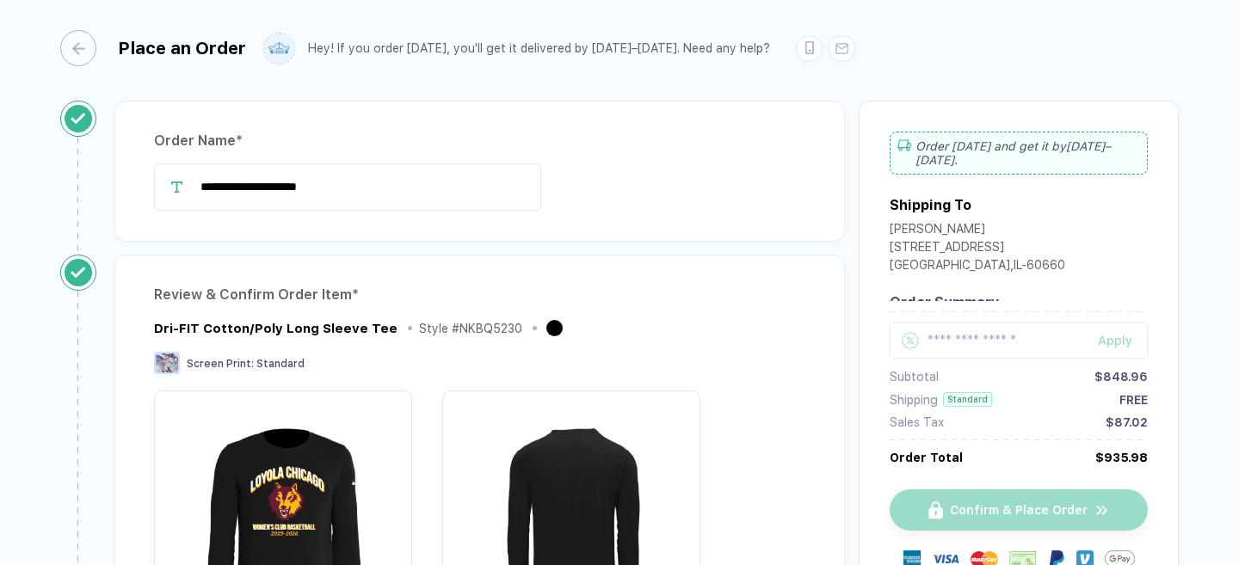
click at [942, 457] on div "Order Total" at bounding box center [925, 458] width 73 height 14
click at [1005, 403] on div "Shipping Standard FREE" at bounding box center [1018, 399] width 258 height 15
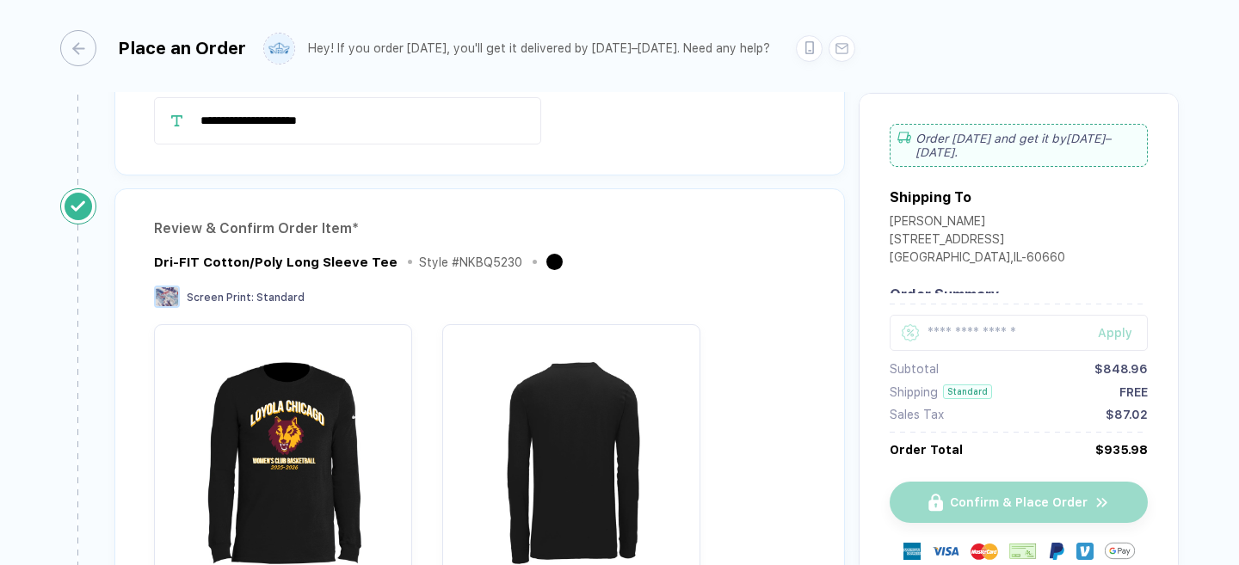
scroll to position [68, 0]
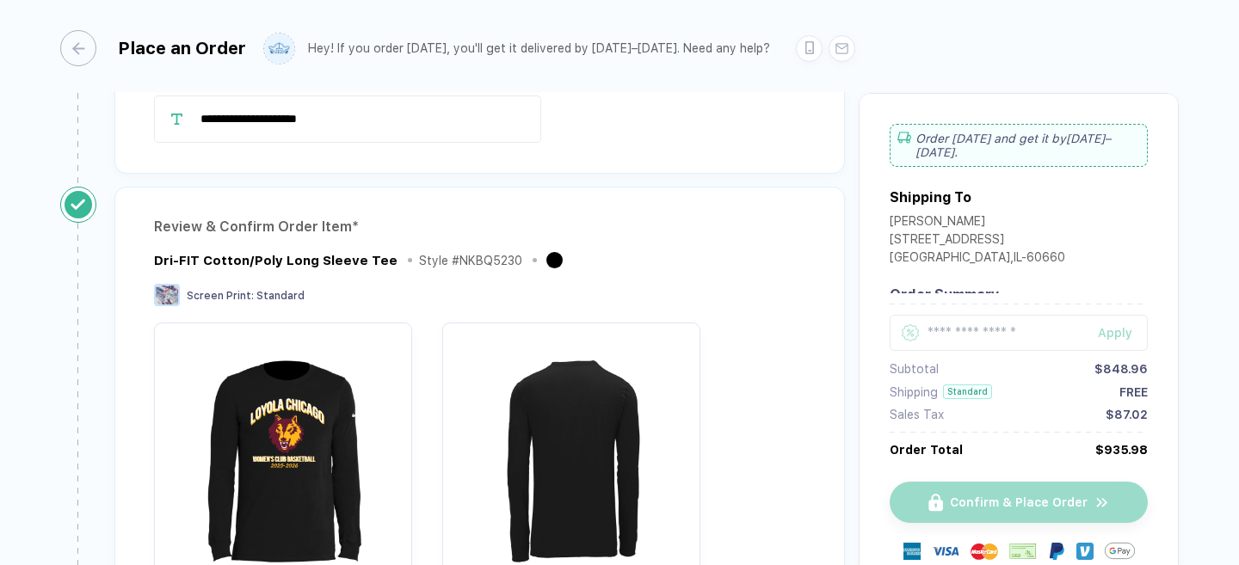
click at [644, 271] on div "Dri-FIT Cotton/Poly Long Sleeve Tee Style # NKBQ5230 Screen Print : Standard + …" at bounding box center [479, 439] width 651 height 381
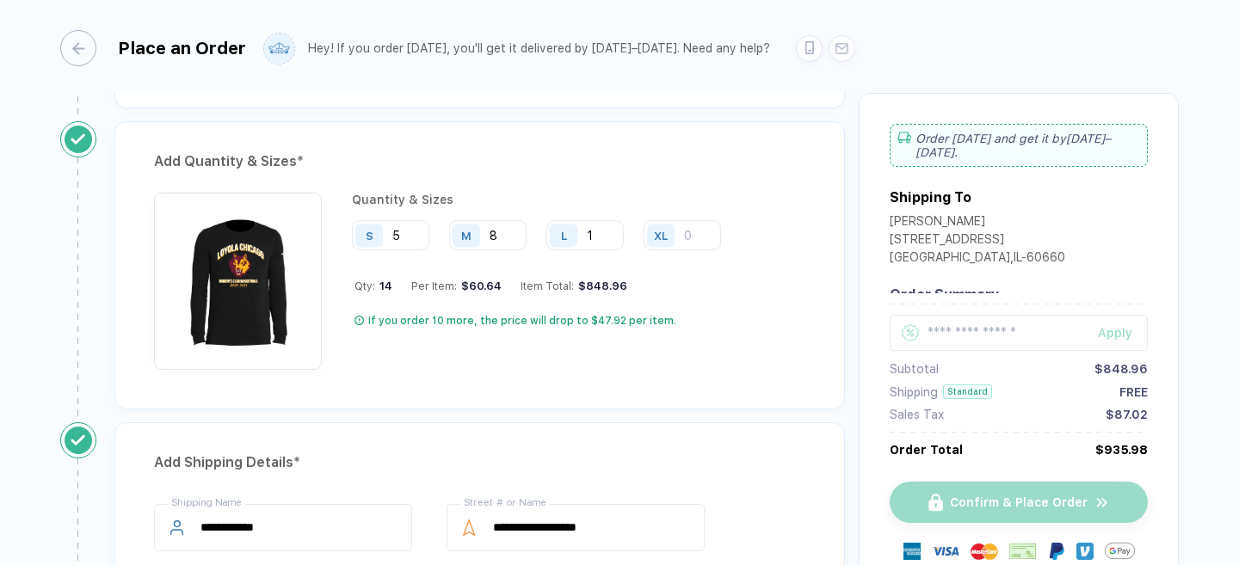
scroll to position [834, 0]
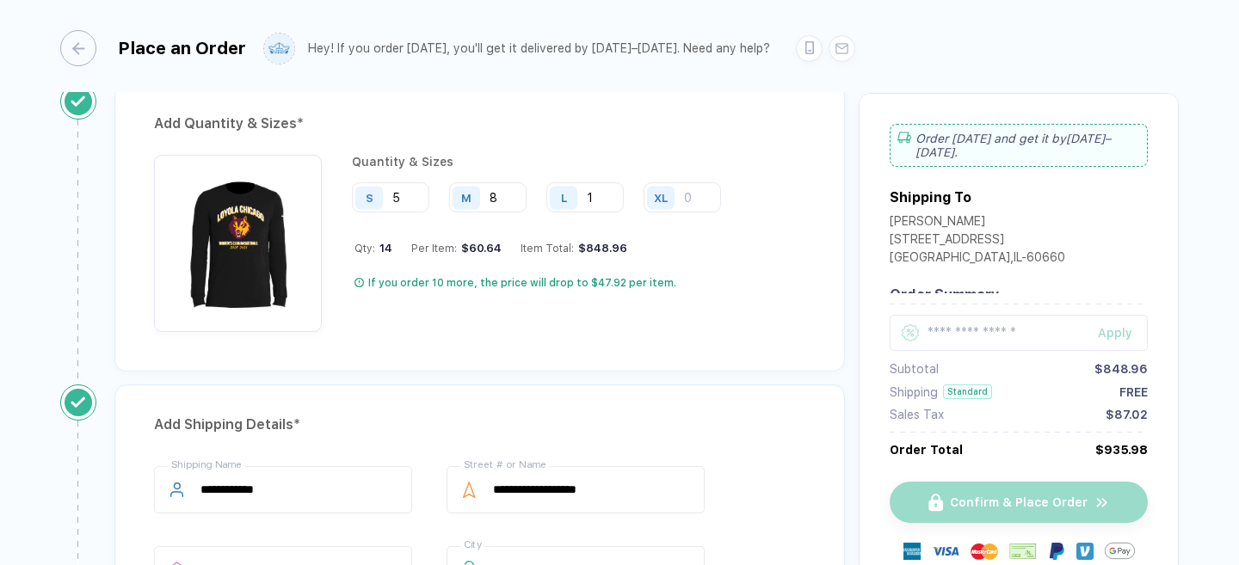
click at [680, 197] on div "XL" at bounding box center [663, 197] width 40 height 30
click at [701, 198] on input "number" at bounding box center [681, 197] width 77 height 30
type input "0"
click at [699, 251] on div "Qty: 14 Per Item: $60.64 Item Total: $848.96" at bounding box center [543, 248] width 379 height 13
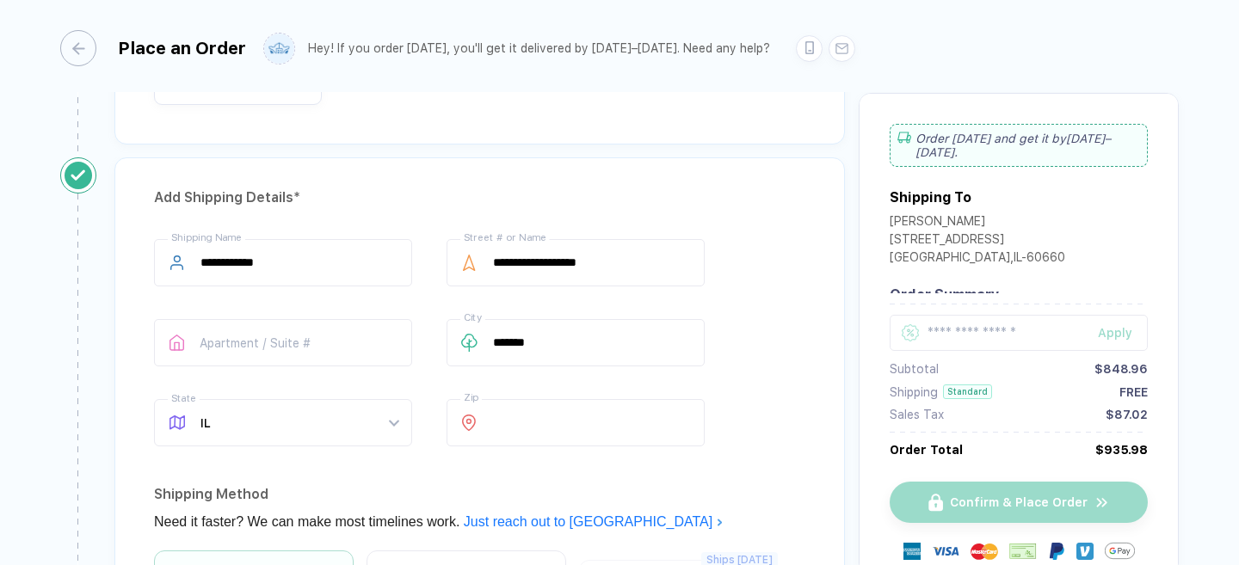
scroll to position [1099, 0]
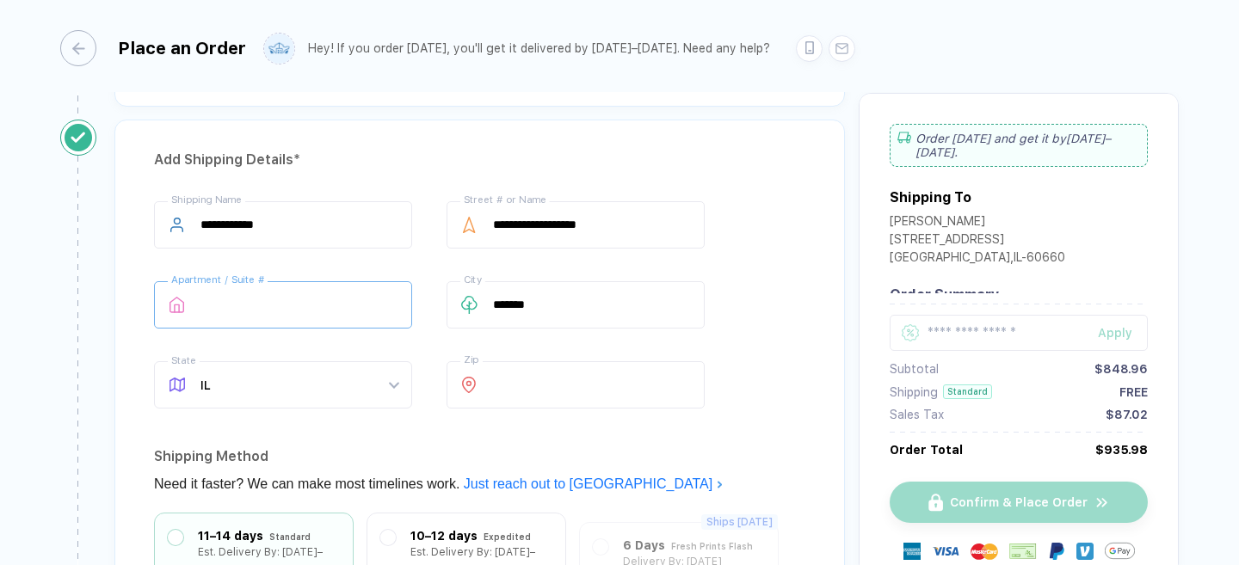
click at [378, 305] on input "text" at bounding box center [283, 304] width 258 height 47
click at [389, 345] on div "**********" at bounding box center [479, 308] width 651 height 214
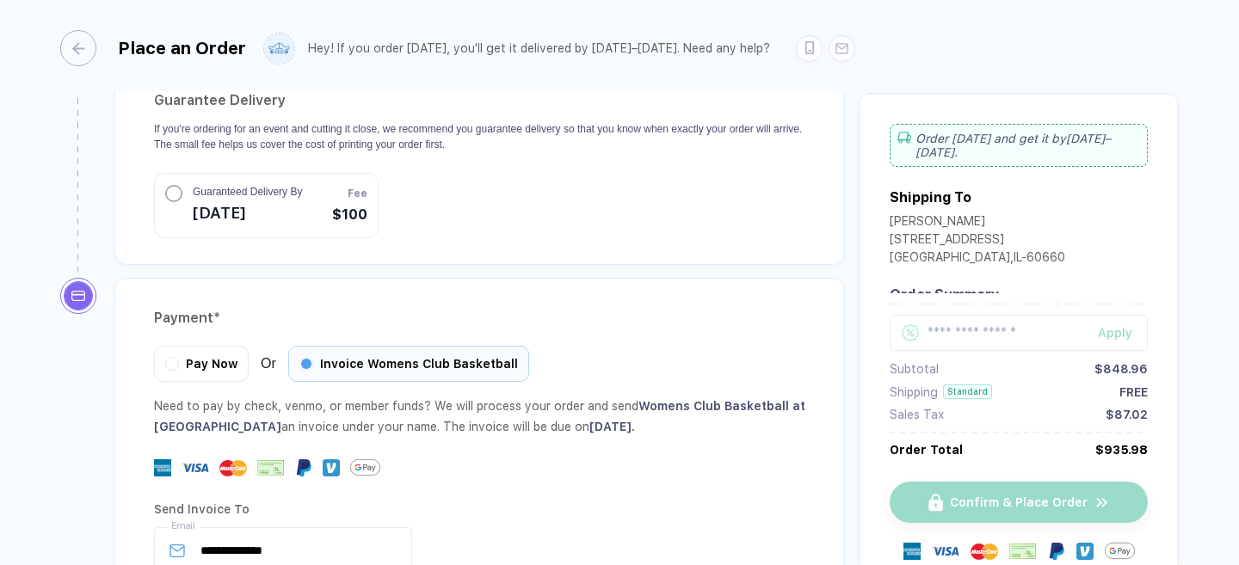
scroll to position [1819, 0]
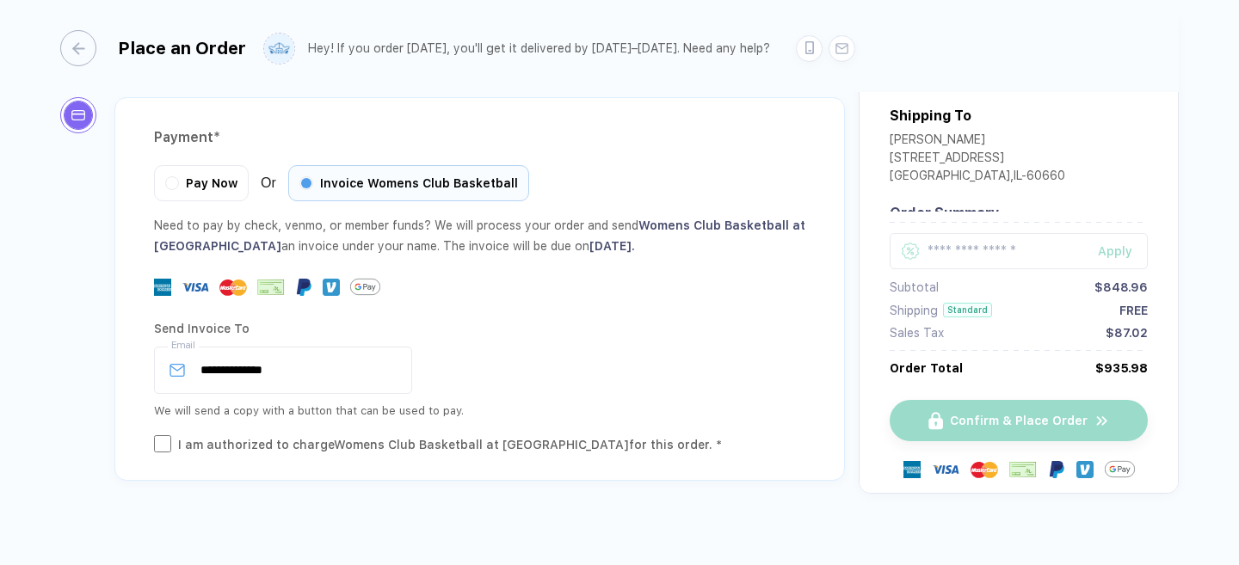
click at [314, 435] on div "I am authorized to charge Womens Club Basketball at [GEOGRAPHIC_DATA] for this …" at bounding box center [450, 444] width 544 height 19
click at [286, 467] on div "**********" at bounding box center [480, 295] width 757 height 397
click at [324, 348] on input "**********" at bounding box center [283, 370] width 258 height 47
click at [696, 347] on div "**********" at bounding box center [479, 370] width 651 height 47
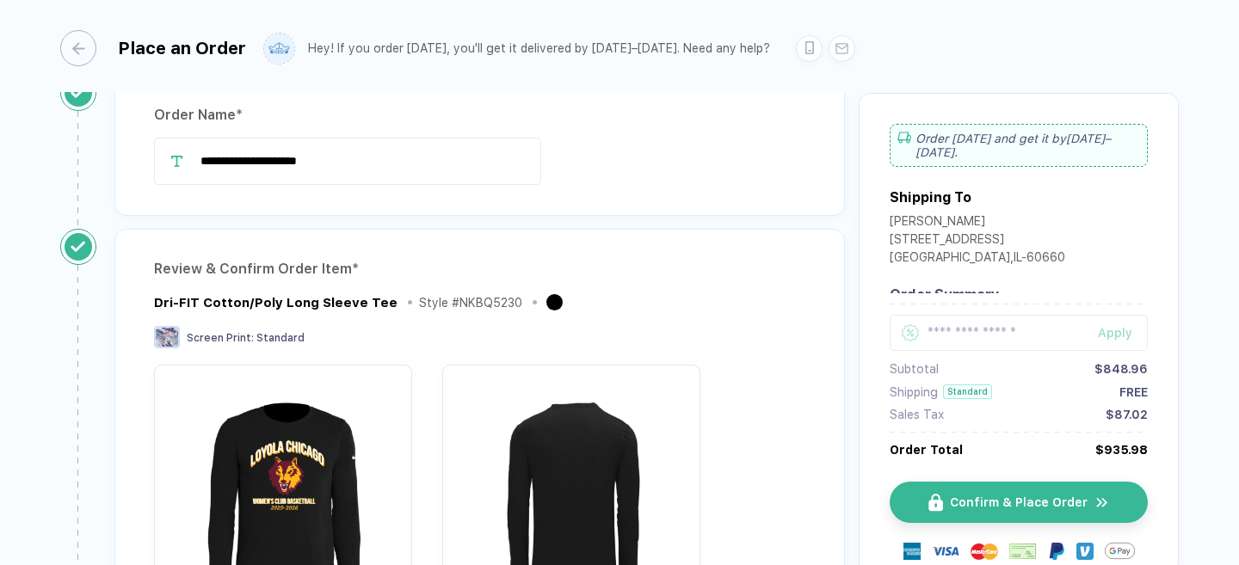
scroll to position [0, 0]
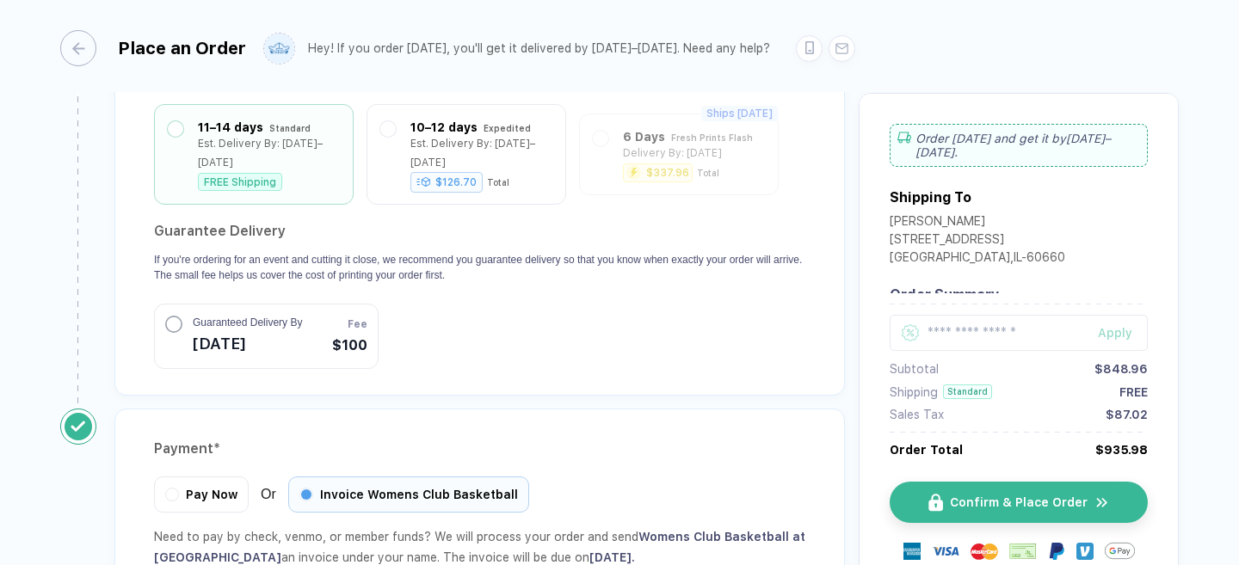
scroll to position [1819, 0]
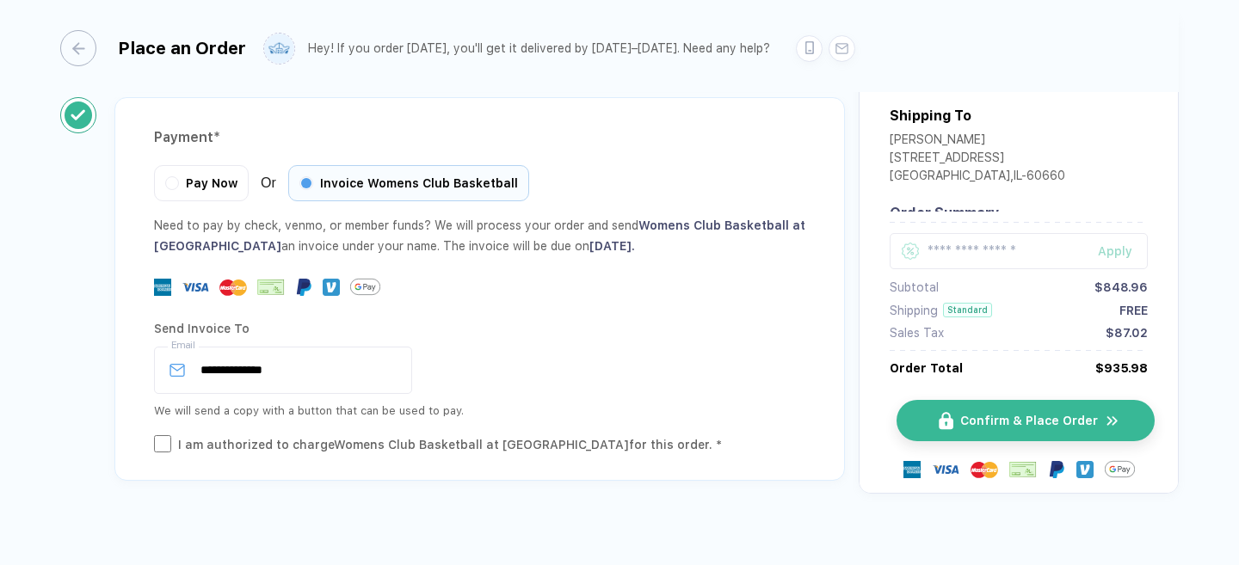
click at [939, 412] on img "button" at bounding box center [946, 421] width 15 height 18
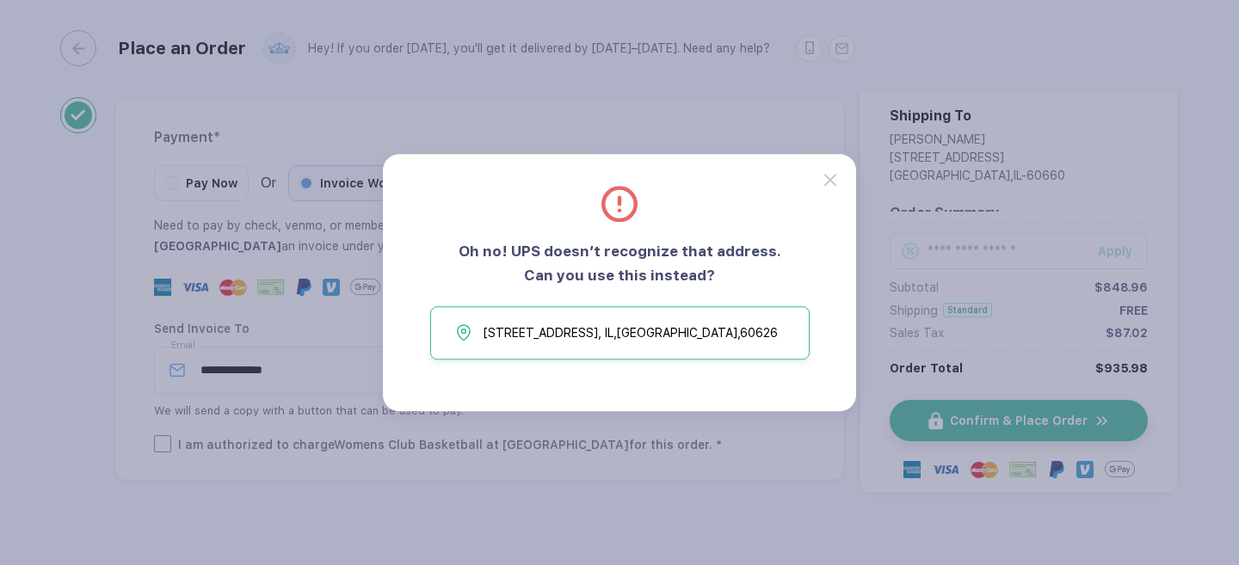
click at [739, 332] on button "[STREET_ADDRESS]" at bounding box center [619, 332] width 379 height 53
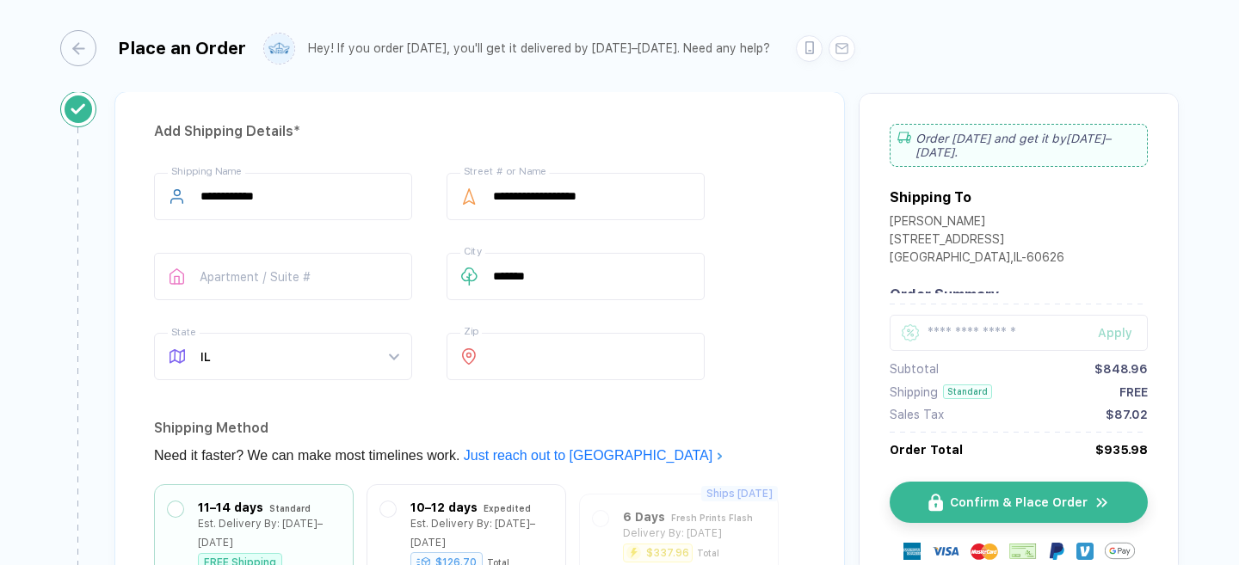
scroll to position [1117, 0]
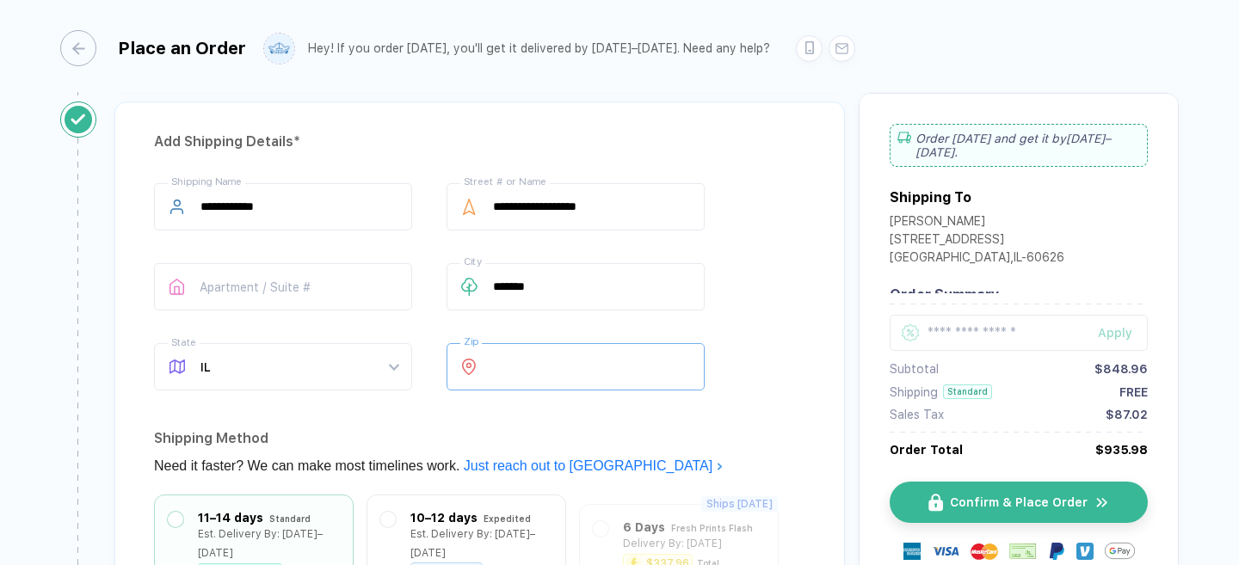
click at [549, 376] on input "*****" at bounding box center [575, 366] width 258 height 47
click at [773, 383] on div "**********" at bounding box center [479, 290] width 651 height 214
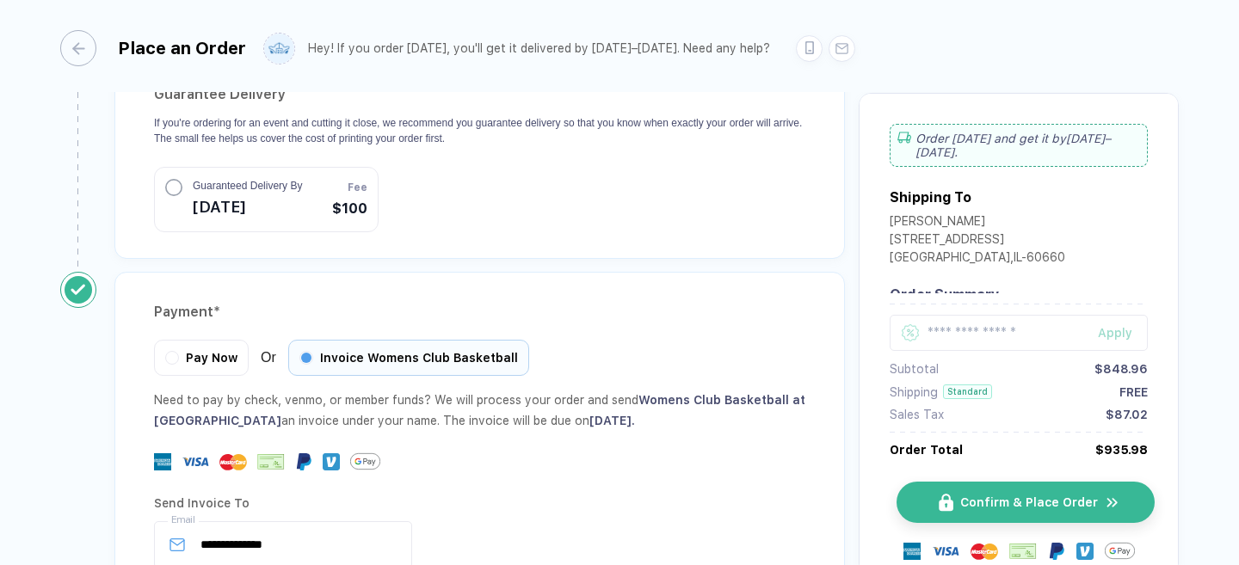
click at [969, 502] on span "Confirm & Place Order" at bounding box center [1029, 502] width 138 height 14
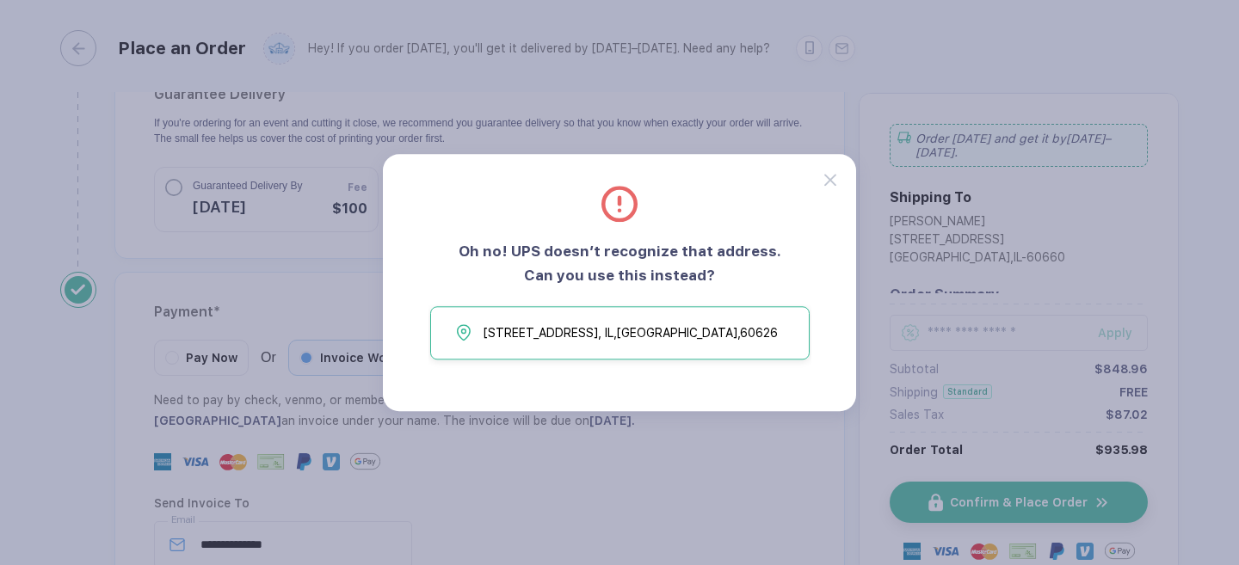
click at [738, 348] on button "[STREET_ADDRESS]" at bounding box center [619, 332] width 379 height 53
type input "*****"
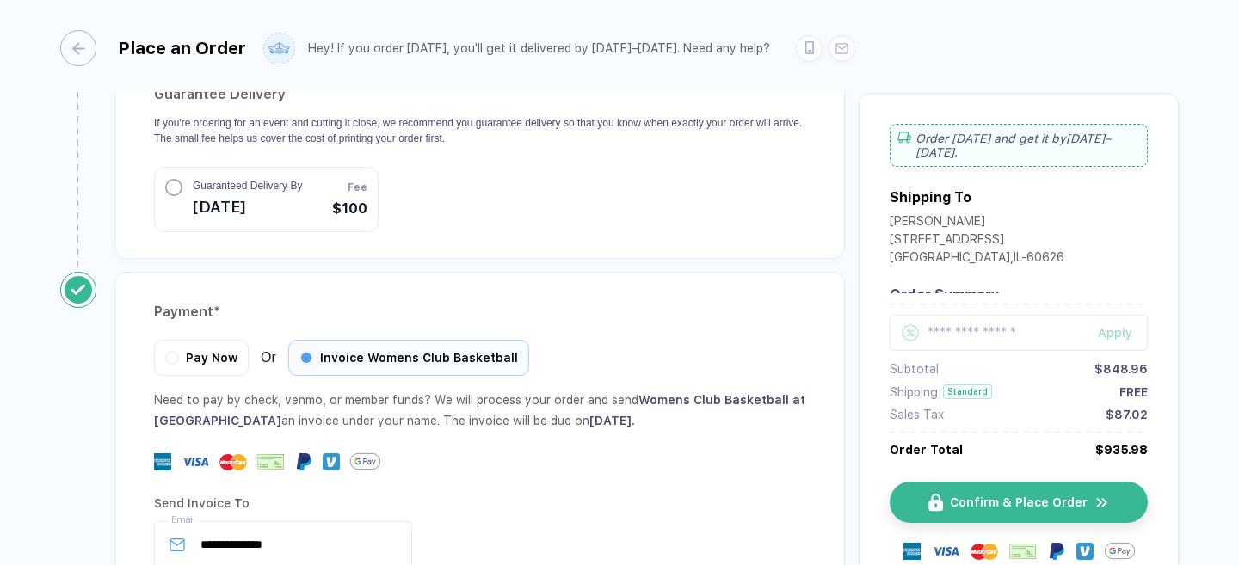
scroll to position [1819, 0]
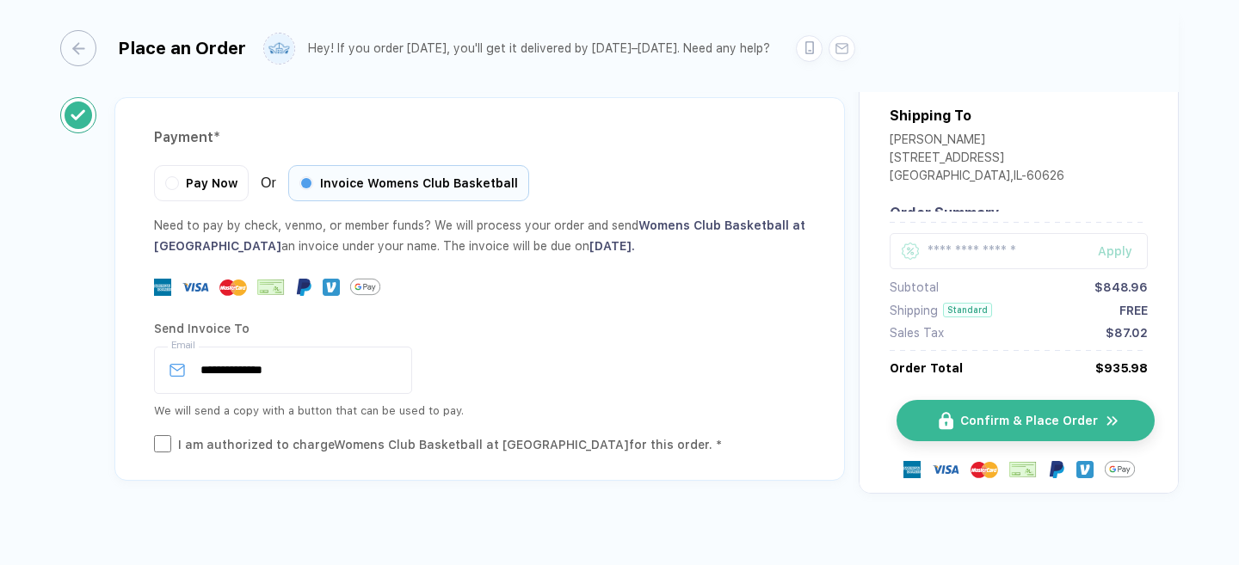
click at [966, 400] on button "Confirm & Place Order" at bounding box center [1025, 420] width 258 height 41
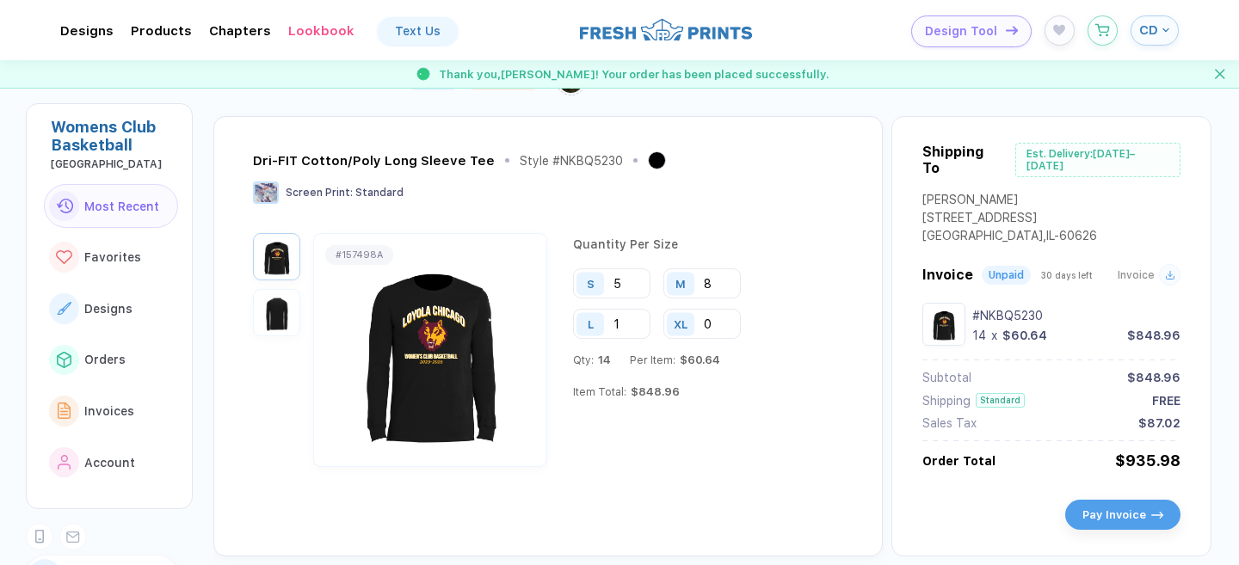
scroll to position [42, 0]
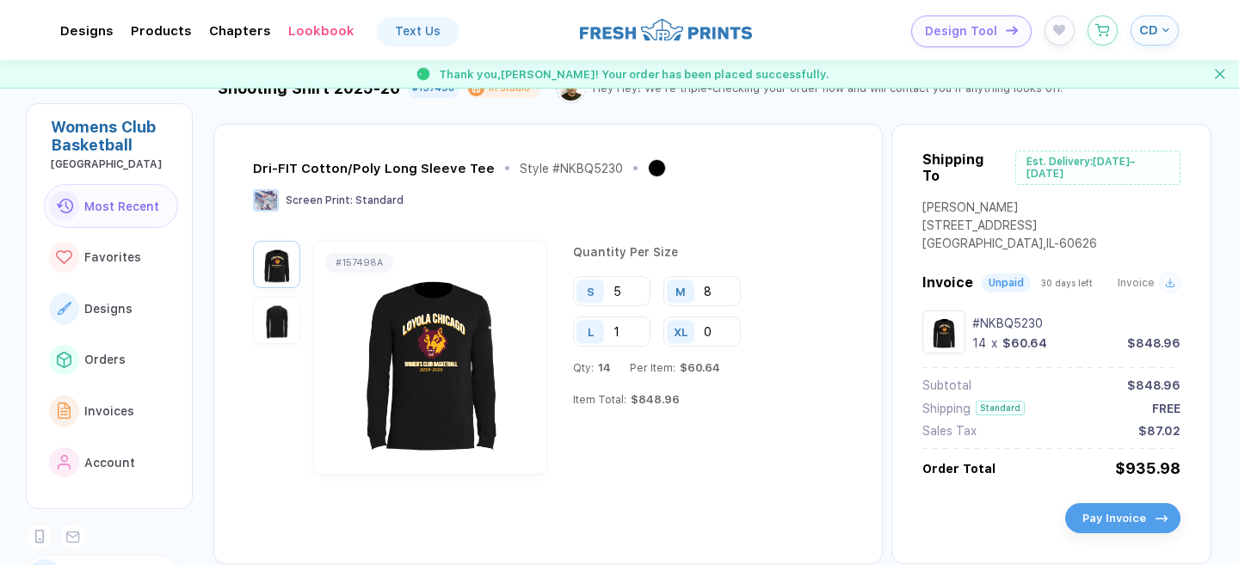
click at [1101, 503] on button "Pay Invoice" at bounding box center [1122, 518] width 115 height 30
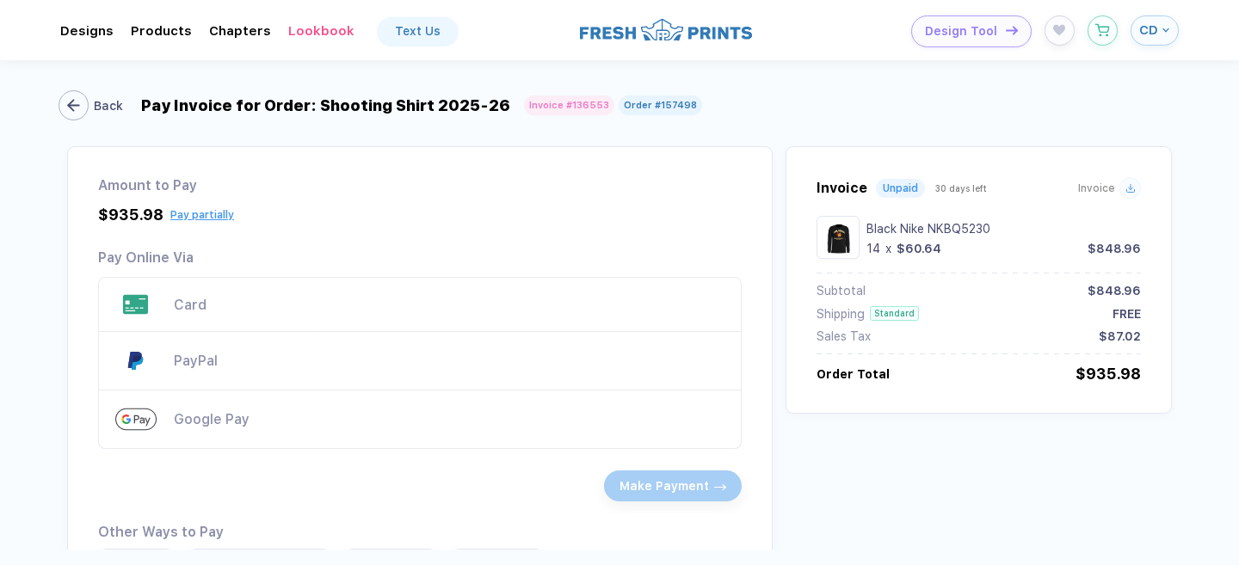
click at [83, 102] on div "button" at bounding box center [73, 105] width 30 height 30
